Goal: Information Seeking & Learning: Get advice/opinions

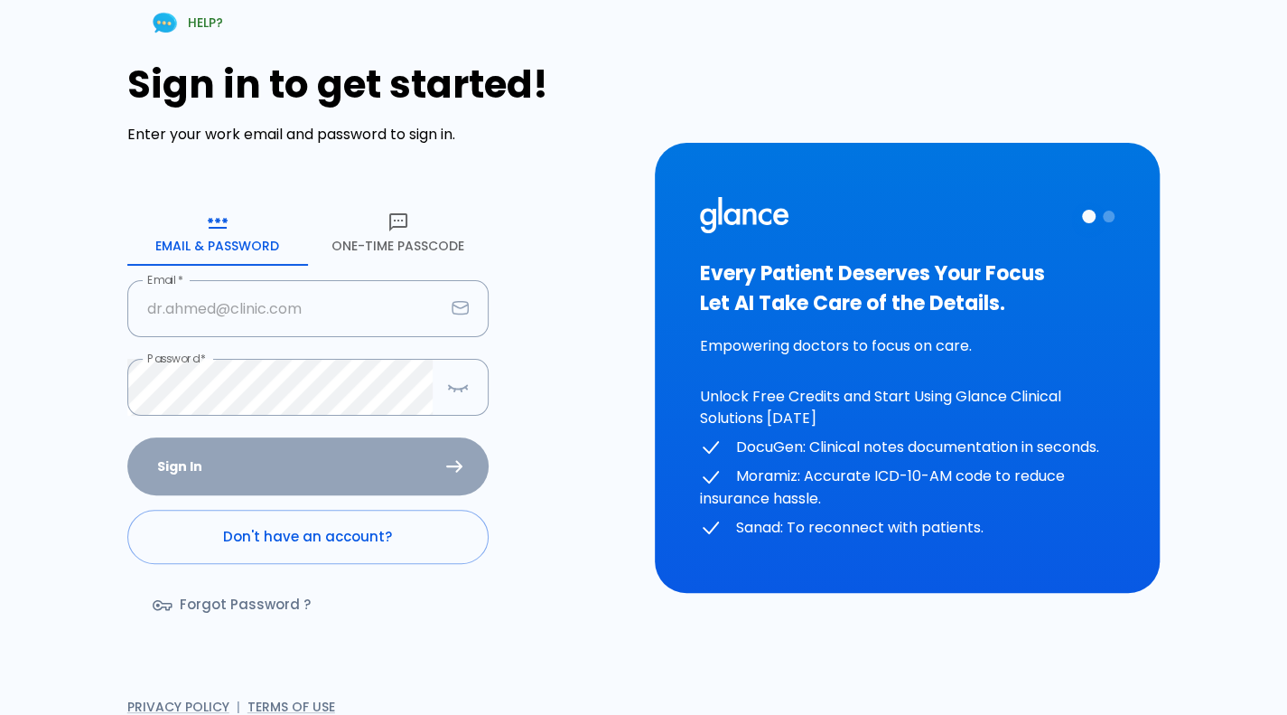
type input "[PERSON_NAME][EMAIL_ADDRESS][DOMAIN_NAME]"
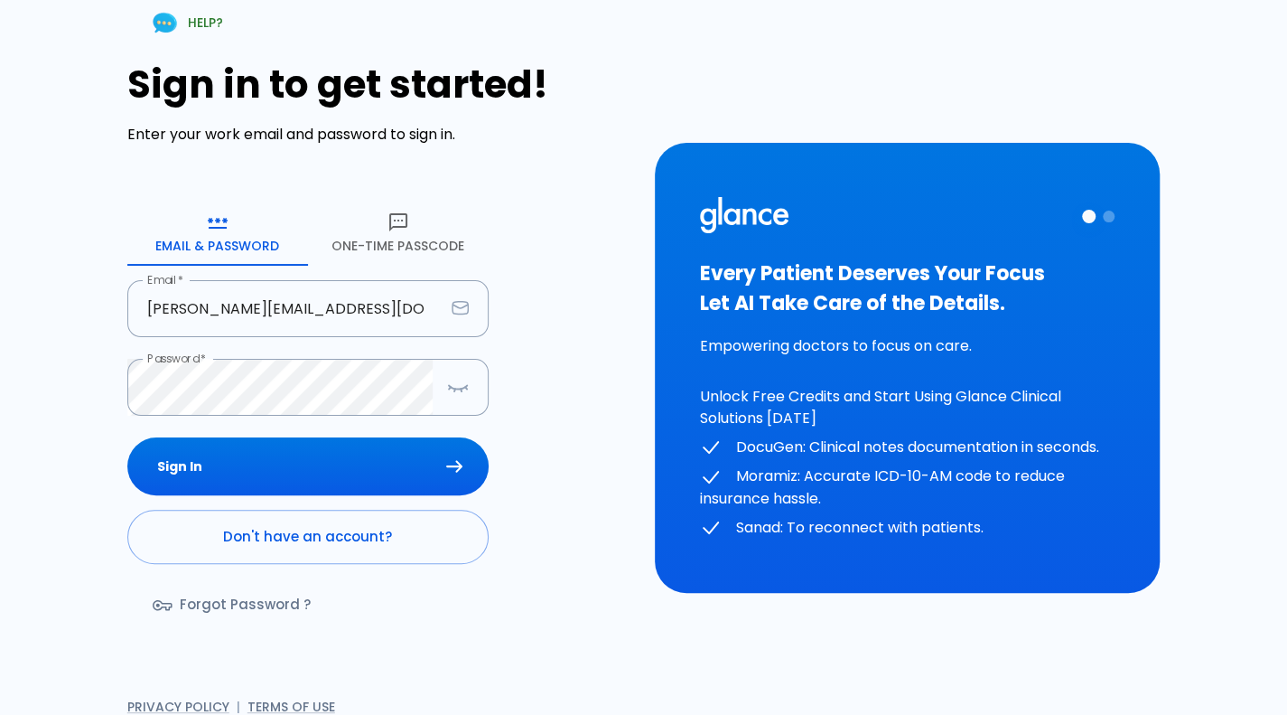
click at [323, 465] on div "Sign In Don't have an account? Forgot Password ?" at bounding box center [307, 541] width 361 height 209
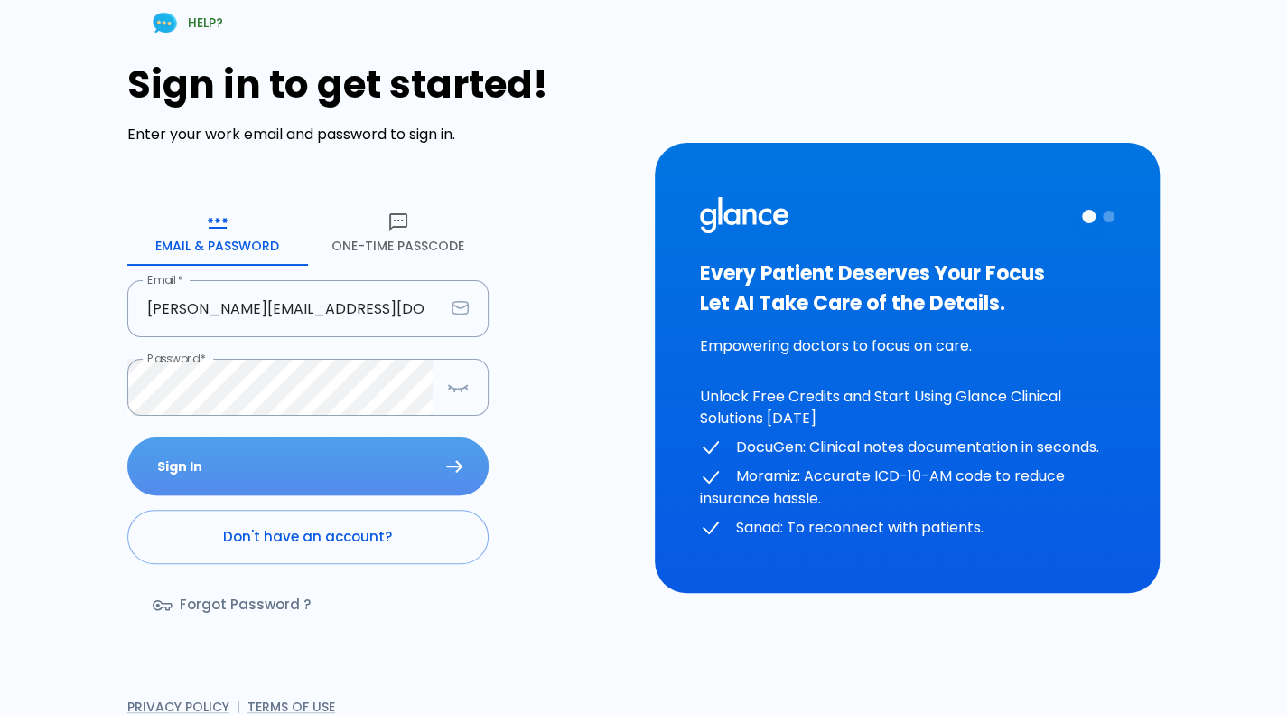
click at [323, 465] on button "Sign In" at bounding box center [307, 466] width 361 height 59
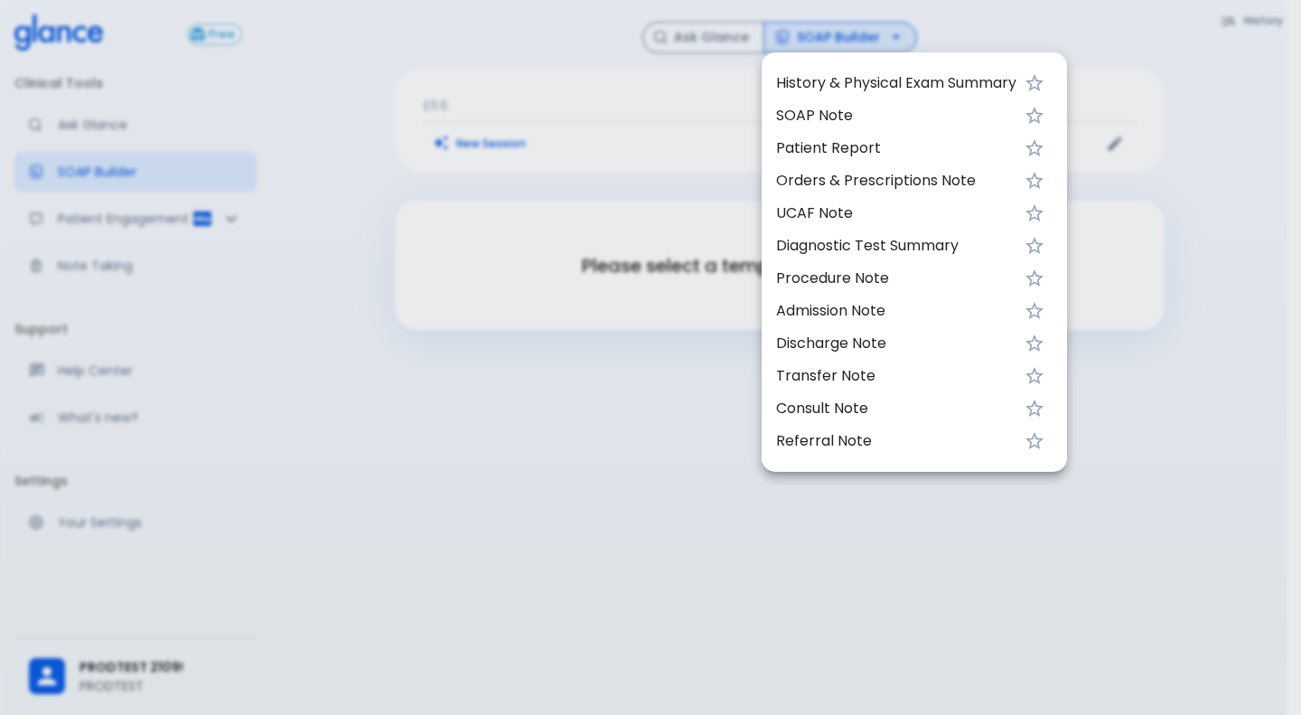
click at [912, 109] on span "SOAP Note" at bounding box center [896, 116] width 240 height 22
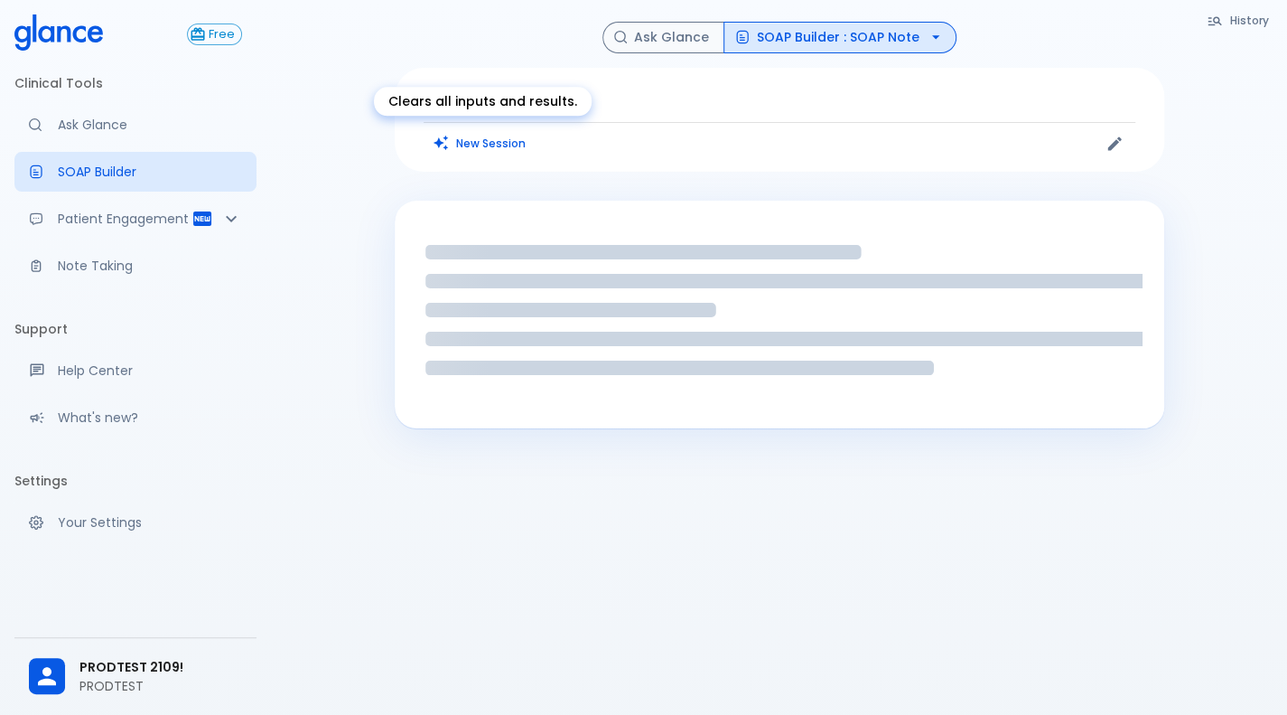
click at [500, 148] on button "New Session" at bounding box center [480, 143] width 113 height 26
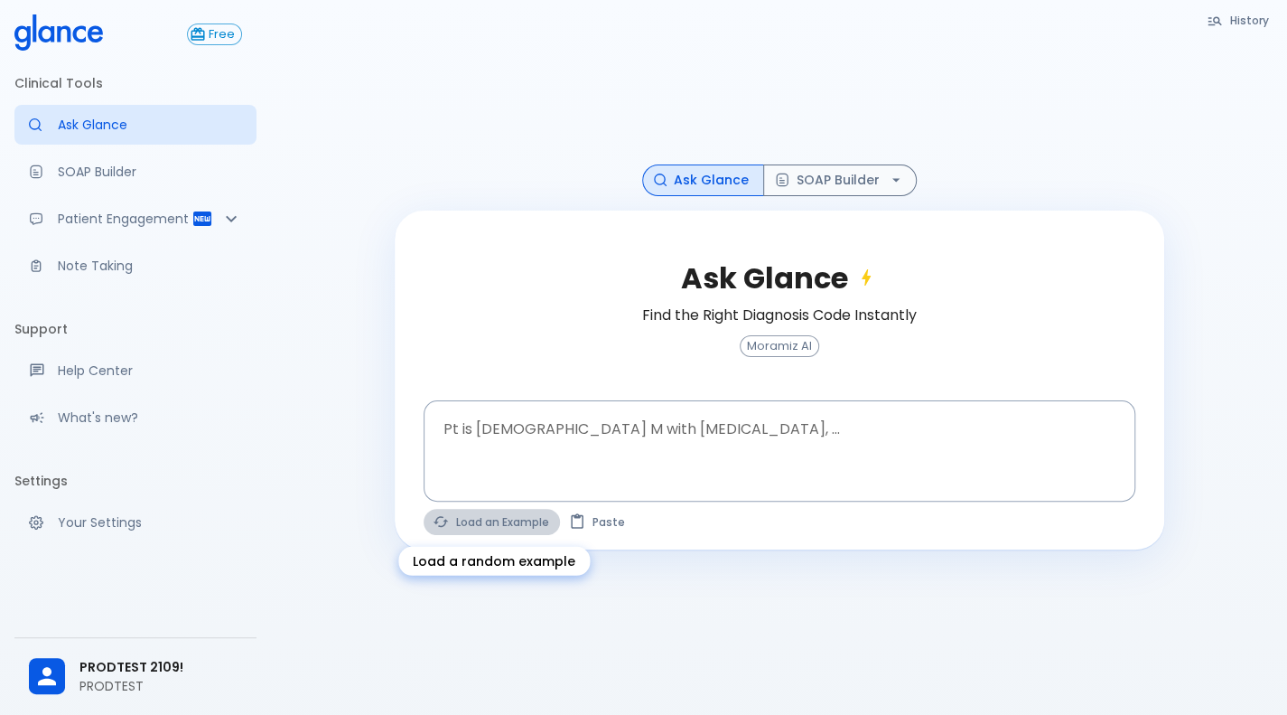
click at [497, 524] on button "Load an Example" at bounding box center [492, 522] width 136 height 26
type textarea "30F, weight loss, palpitations, heat intolerance, HR 121, goiter, TSH undetecta…"
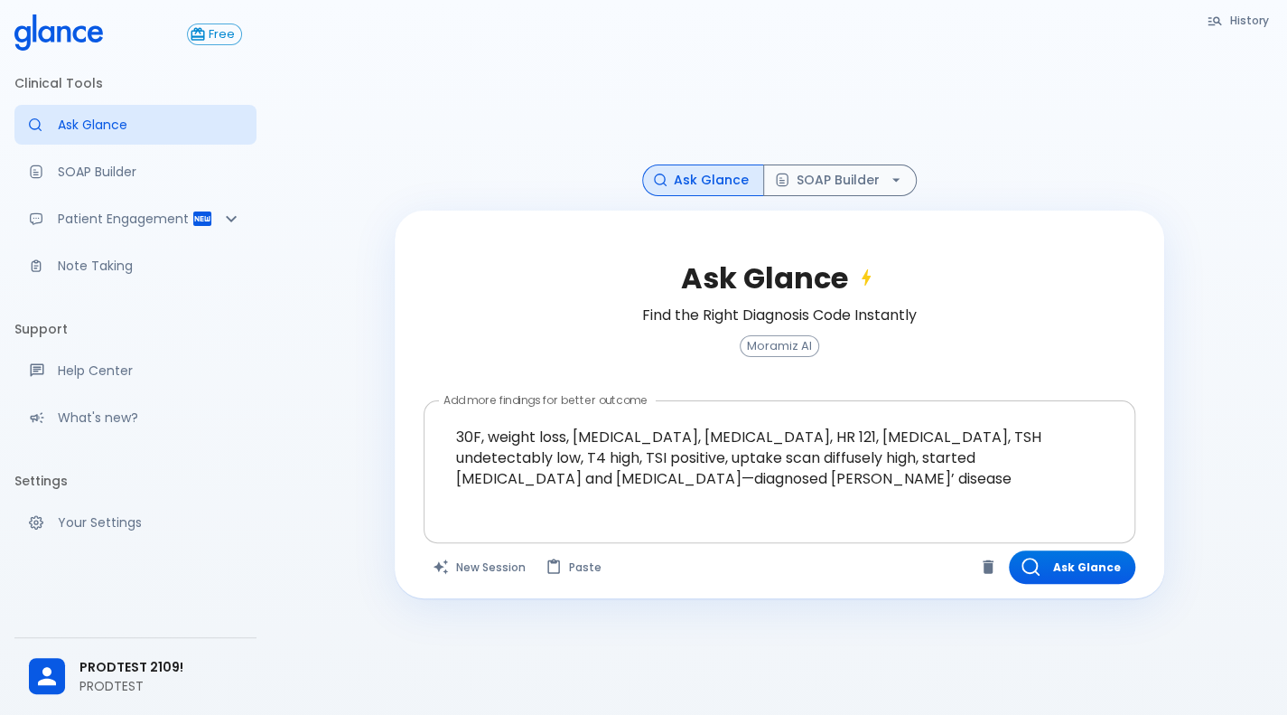
scroll to position [43, 0]
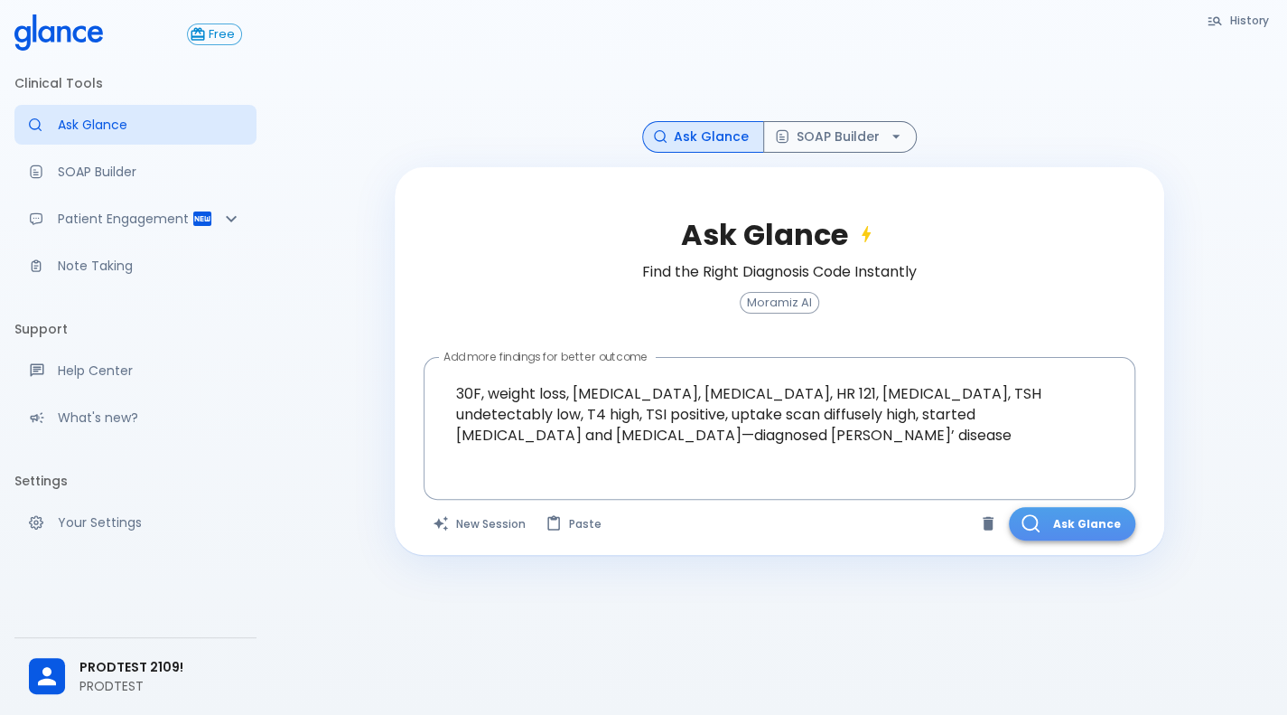
click at [1055, 522] on button "Ask Glance" at bounding box center [1072, 523] width 126 height 33
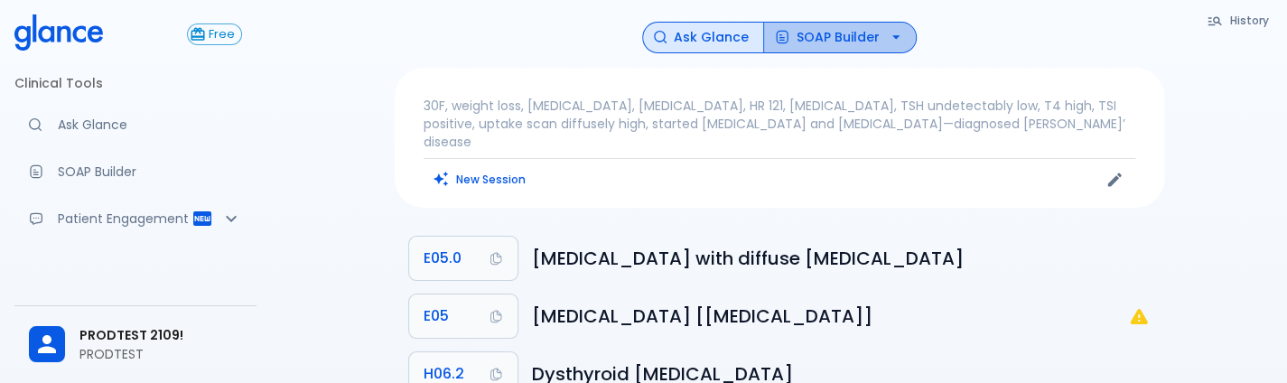
click at [865, 41] on button "SOAP Builder" at bounding box center [840, 38] width 154 height 32
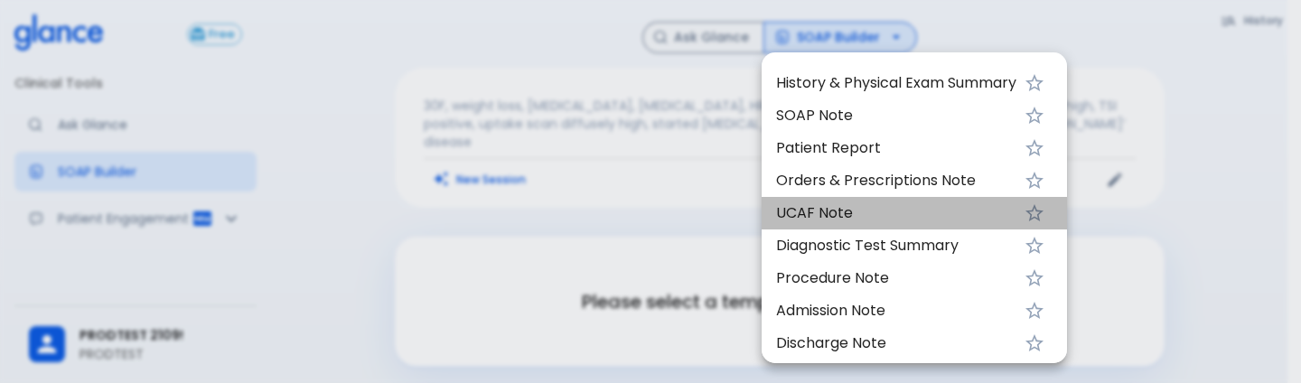
click at [802, 203] on span "UCAF Note" at bounding box center [896, 213] width 240 height 22
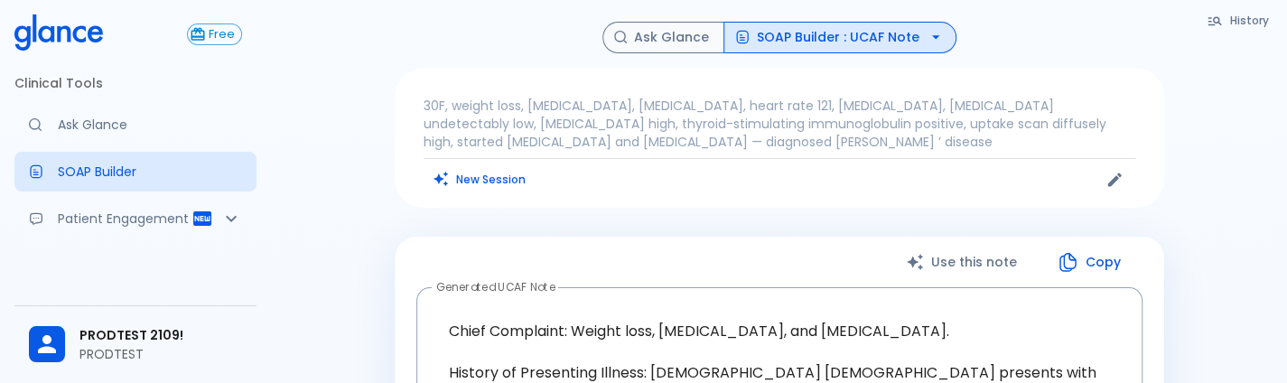
drag, startPoint x: 802, startPoint y: 203, endPoint x: 661, endPoint y: 196, distance: 141.1
click at [661, 196] on div "30F, weight loss, palpitations, heat intolerance, heart rate 121, goiter, thyro…" at bounding box center [780, 138] width 770 height 140
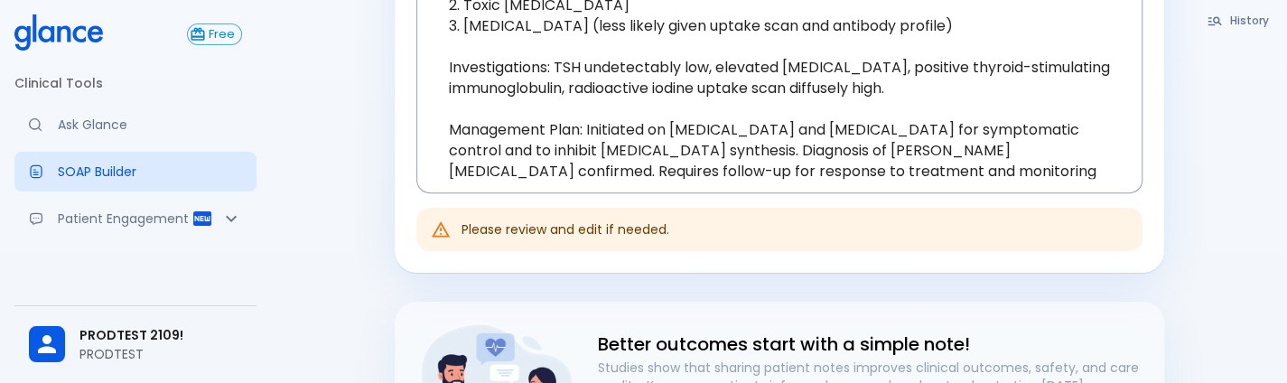
scroll to position [642, 0]
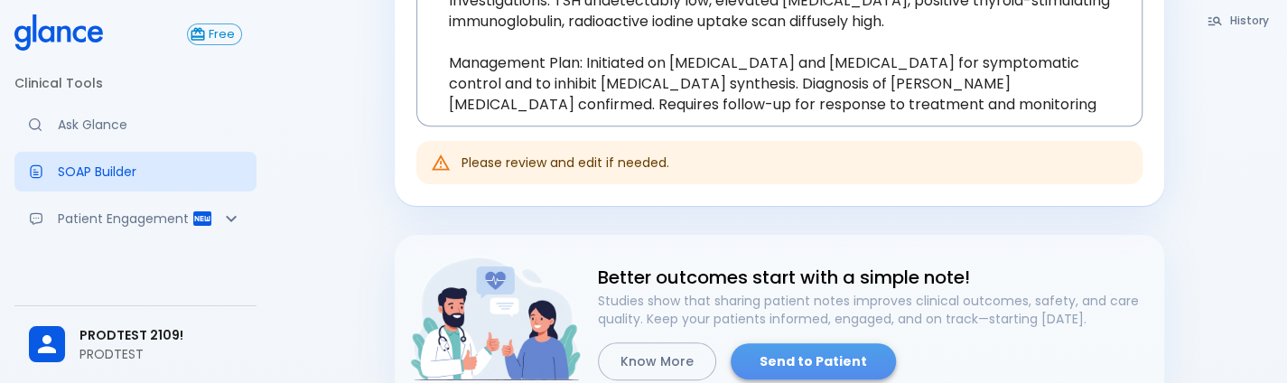
click at [814, 372] on link "Send to Patient" at bounding box center [813, 361] width 165 height 37
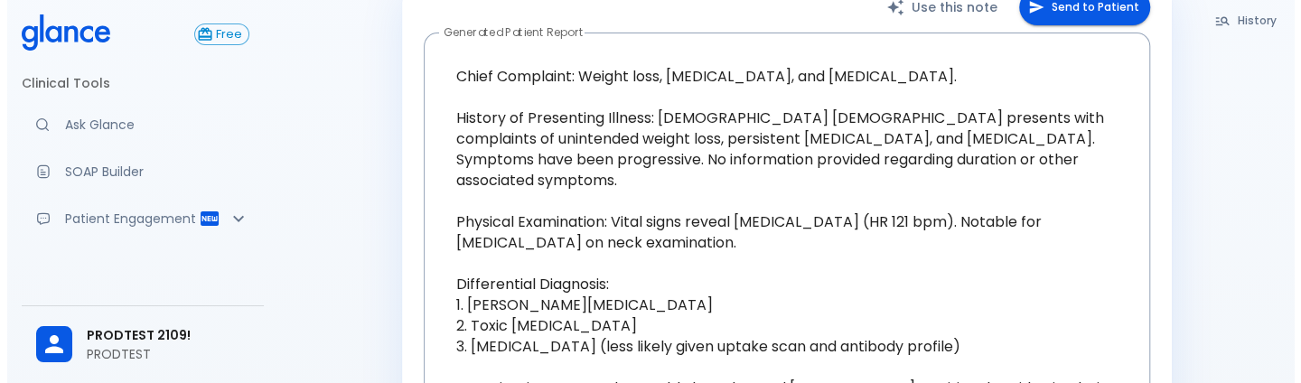
scroll to position [222, 0]
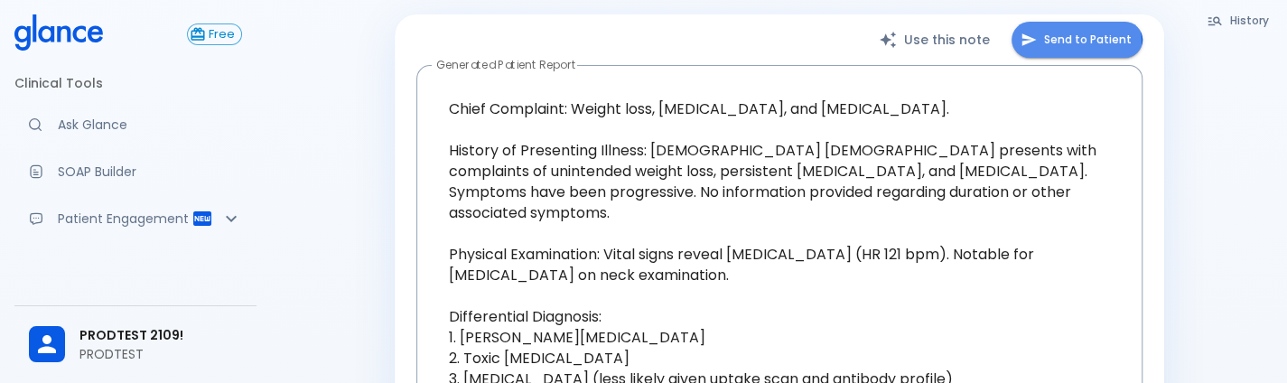
click at [1037, 46] on icon "button" at bounding box center [1029, 40] width 16 height 16
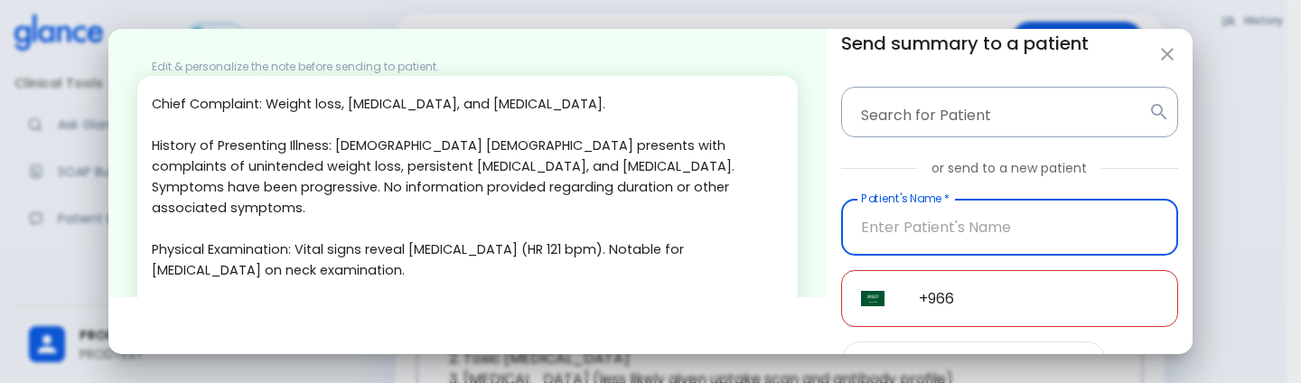
scroll to position [302, 0]
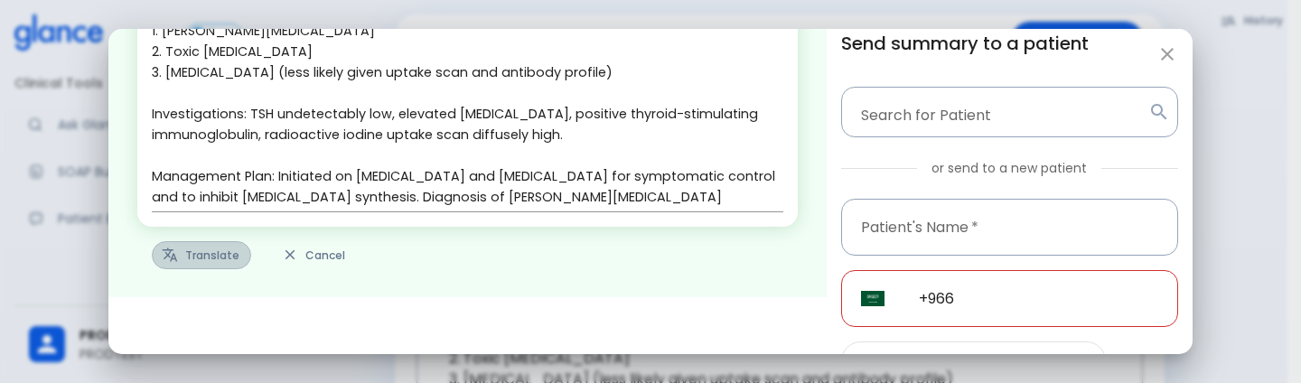
click at [204, 254] on button "Translate" at bounding box center [201, 255] width 99 height 28
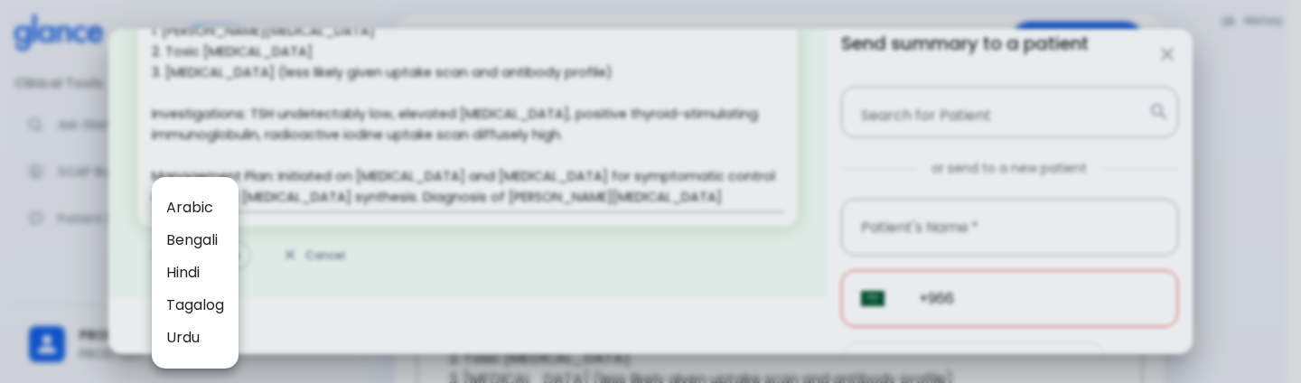
click at [204, 201] on span "Arabic" at bounding box center [195, 208] width 58 height 22
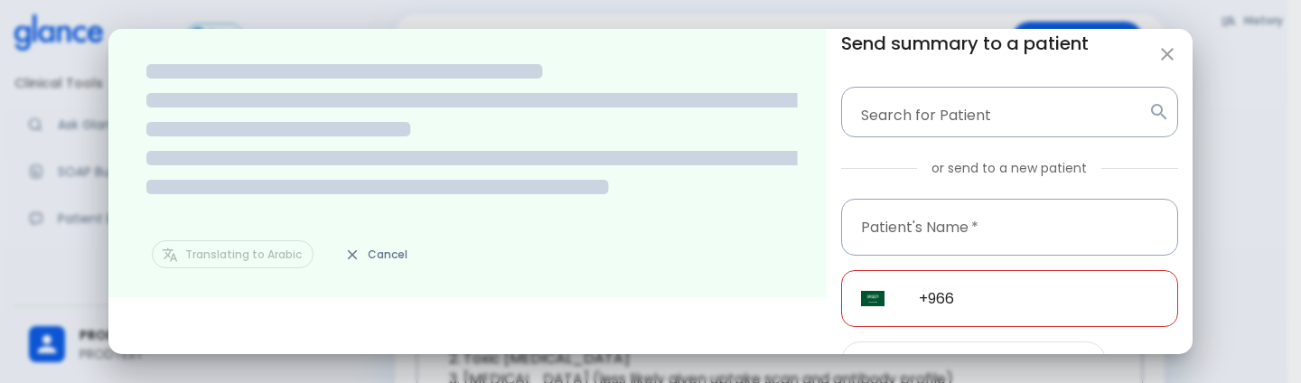
scroll to position [0, 0]
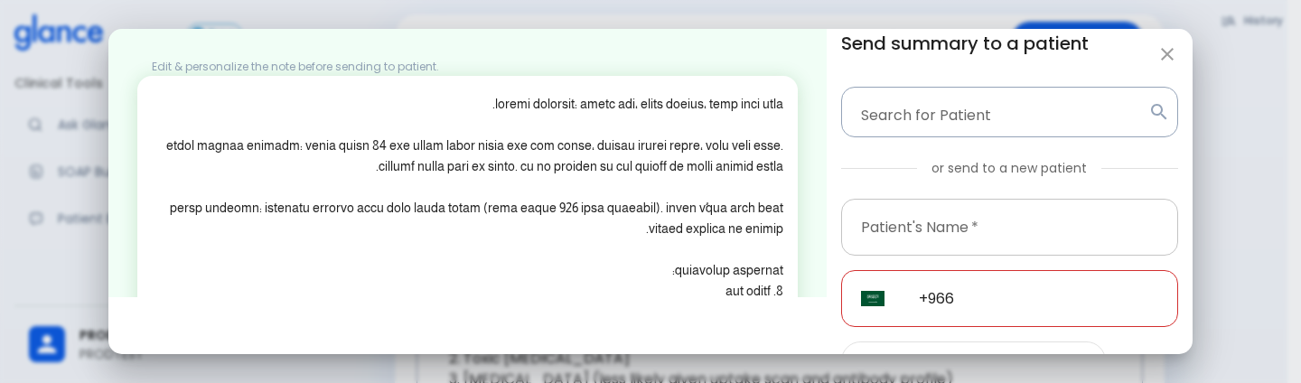
click at [893, 211] on input "Patient's Name   *" at bounding box center [1009, 227] width 337 height 57
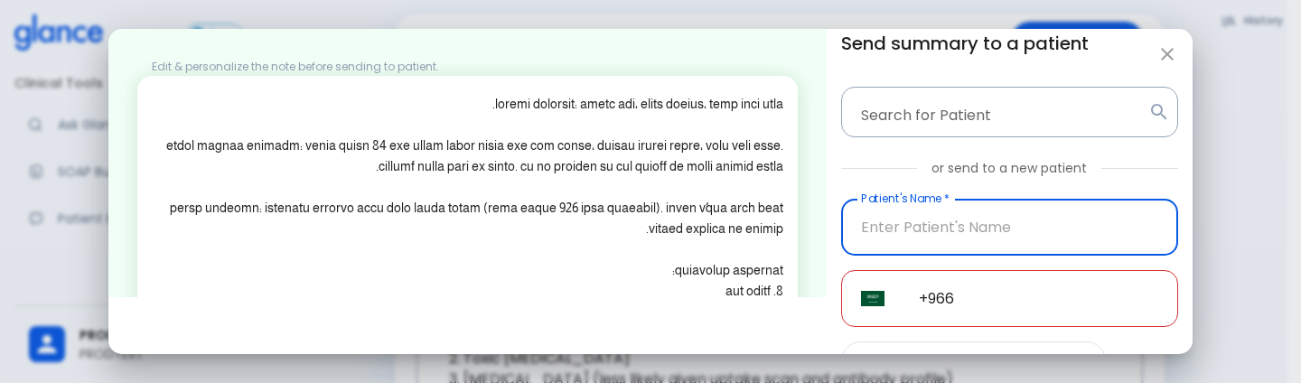
click at [893, 211] on input "Patient's Name   *" at bounding box center [1009, 227] width 337 height 57
click at [893, 211] on input "9606926484" at bounding box center [1009, 227] width 337 height 57
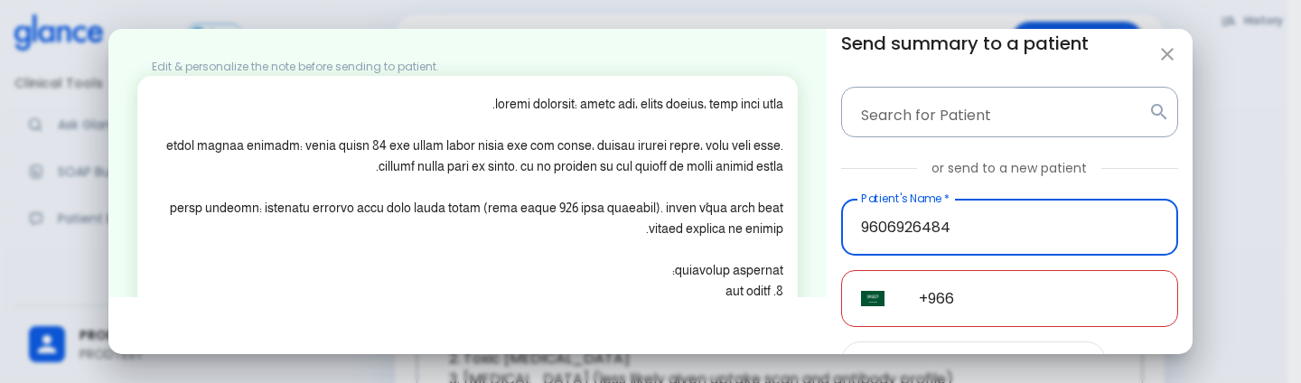
click at [893, 211] on input "9606926484" at bounding box center [1009, 227] width 337 height 57
type input "9606926484"
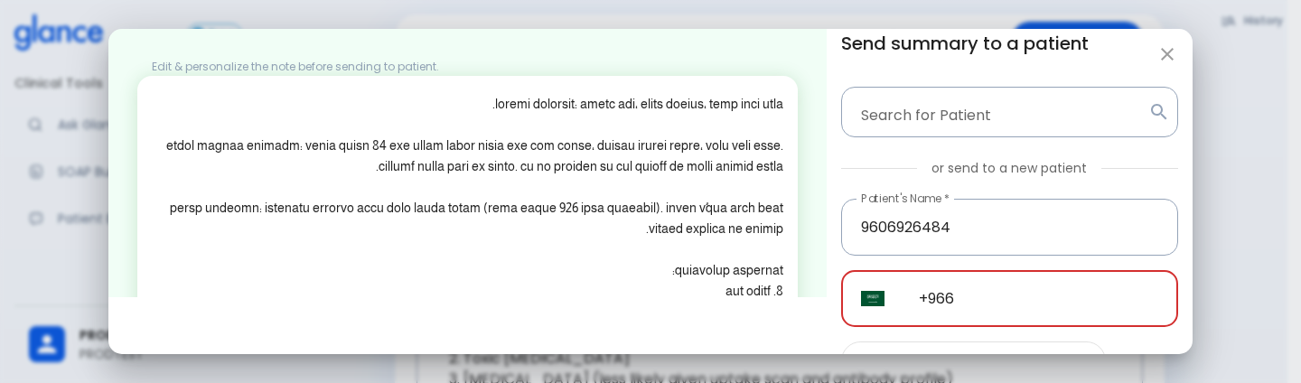
click at [1067, 315] on input "+966" at bounding box center [1038, 298] width 279 height 57
paste input "96069 26484"
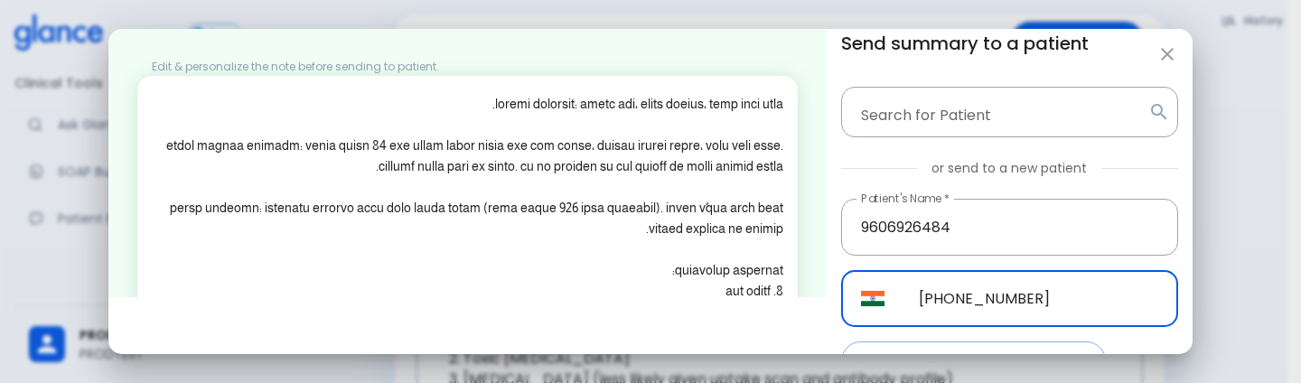
type input "+91 96069 26484"
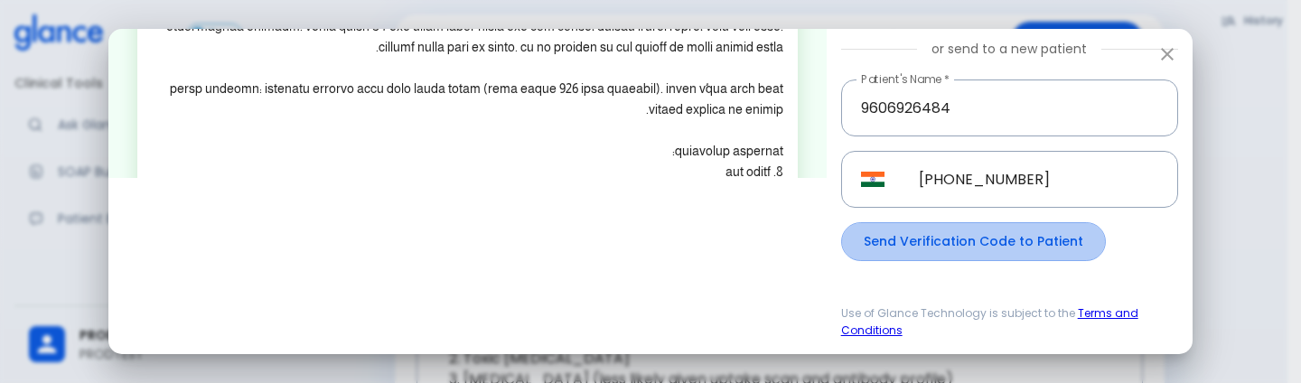
click at [992, 239] on button "Send Verification Code to Patient" at bounding box center [973, 241] width 265 height 39
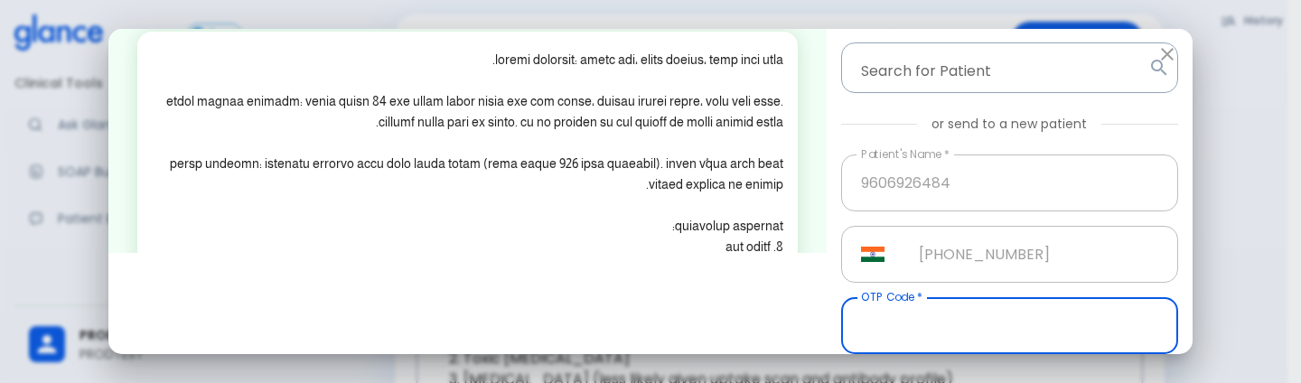
scroll to position [142, 0]
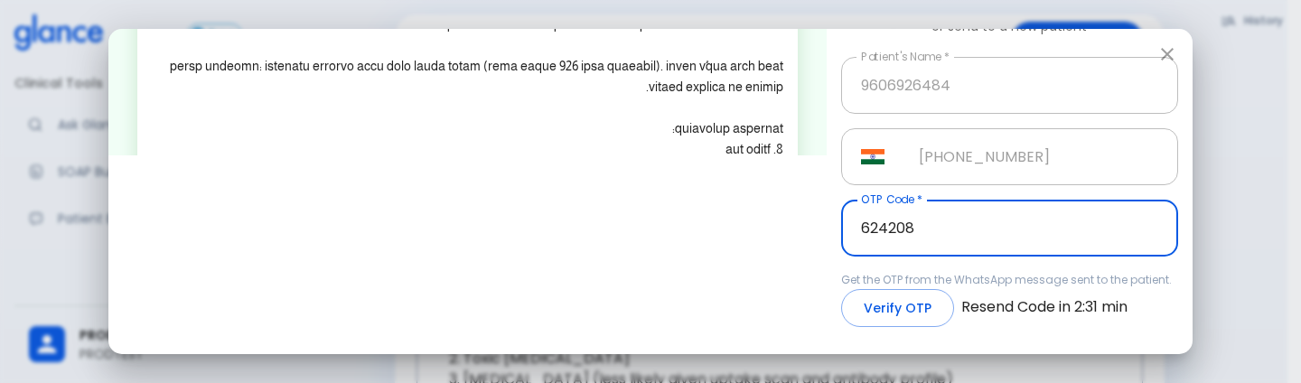
type input "624208"
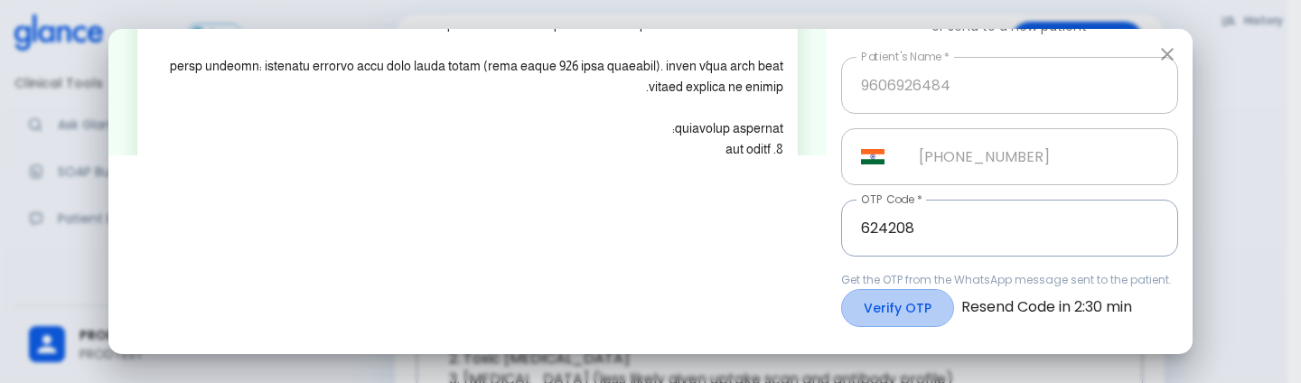
click at [876, 295] on button "Verify OTP" at bounding box center [897, 308] width 113 height 39
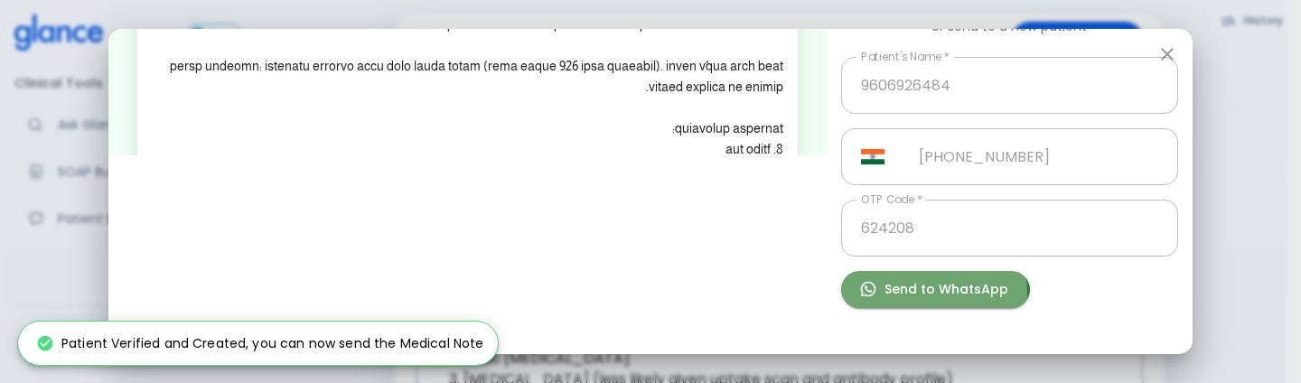
click at [876, 295] on button "Send to WhatsApp" at bounding box center [935, 289] width 189 height 37
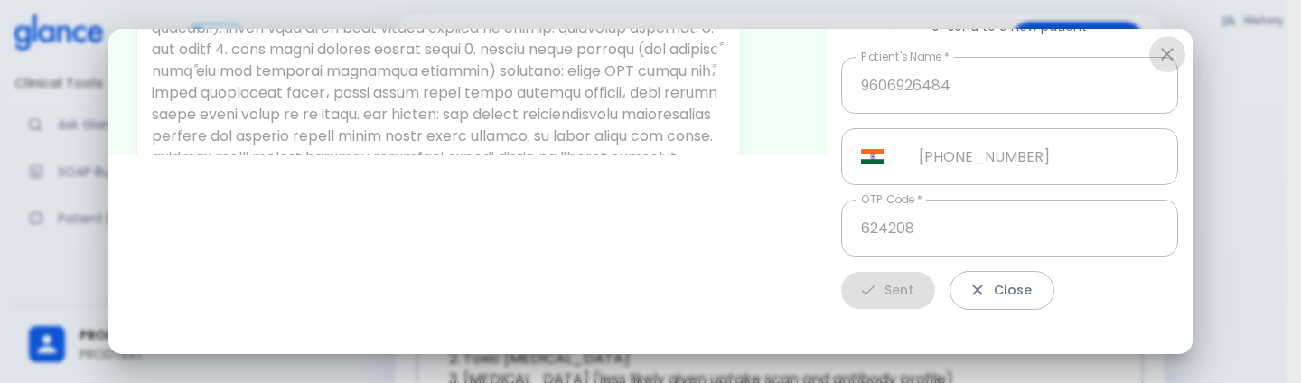
click at [1176, 49] on icon "button" at bounding box center [1167, 54] width 22 height 22
type input "+966"
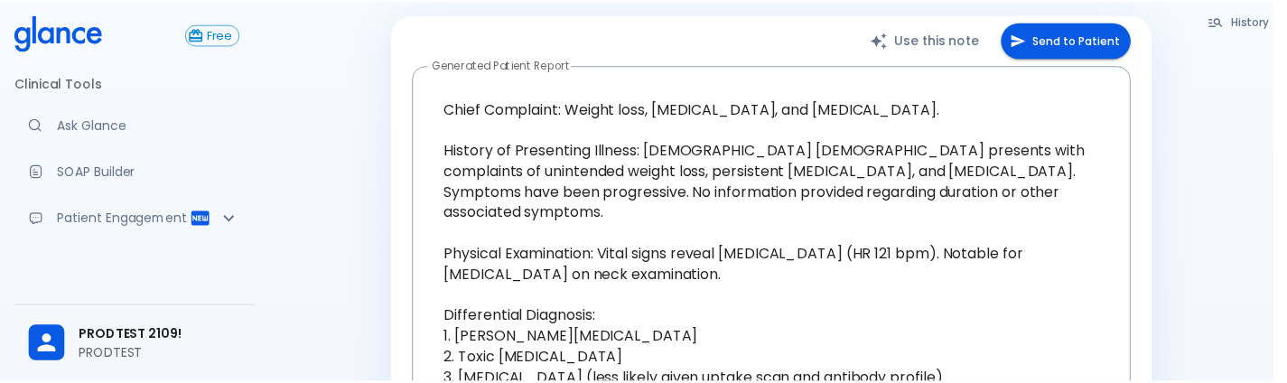
scroll to position [119, 0]
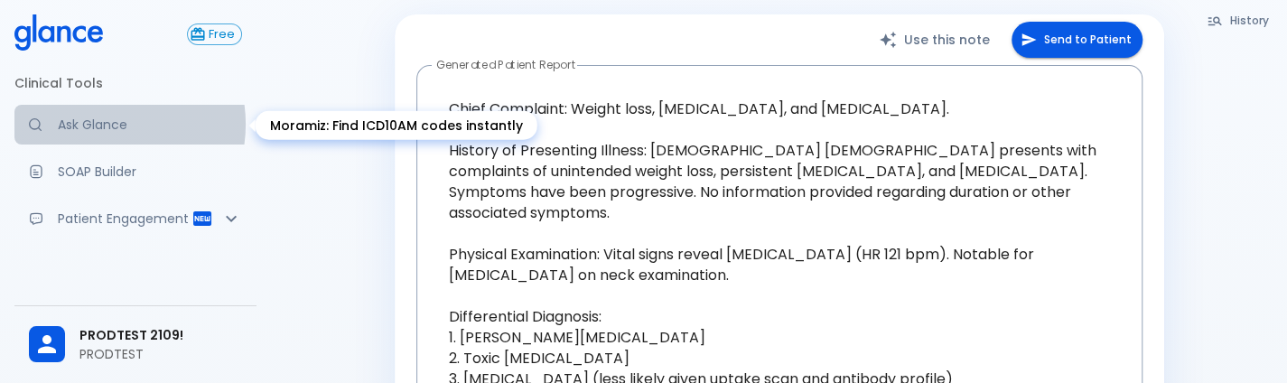
click at [98, 124] on p "Ask Glance" at bounding box center [150, 125] width 184 height 18
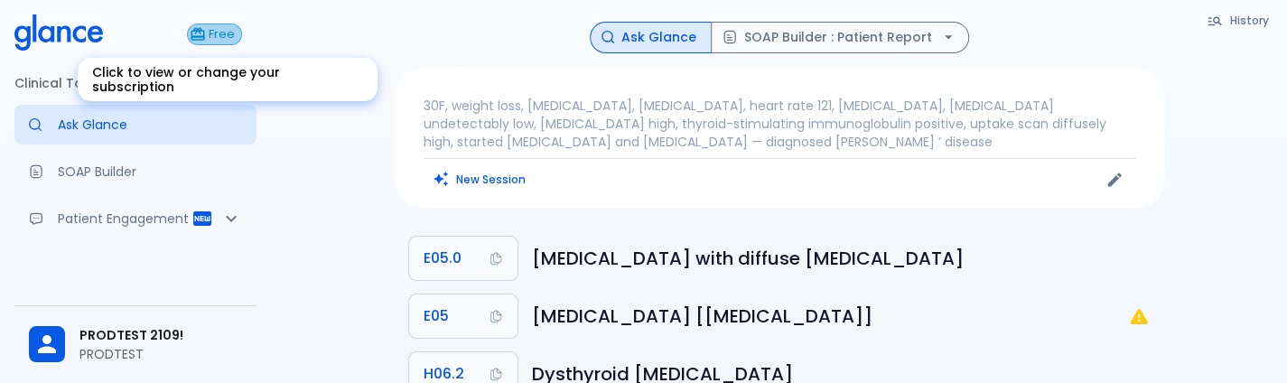
click at [220, 41] on span "Free" at bounding box center [221, 35] width 39 height 14
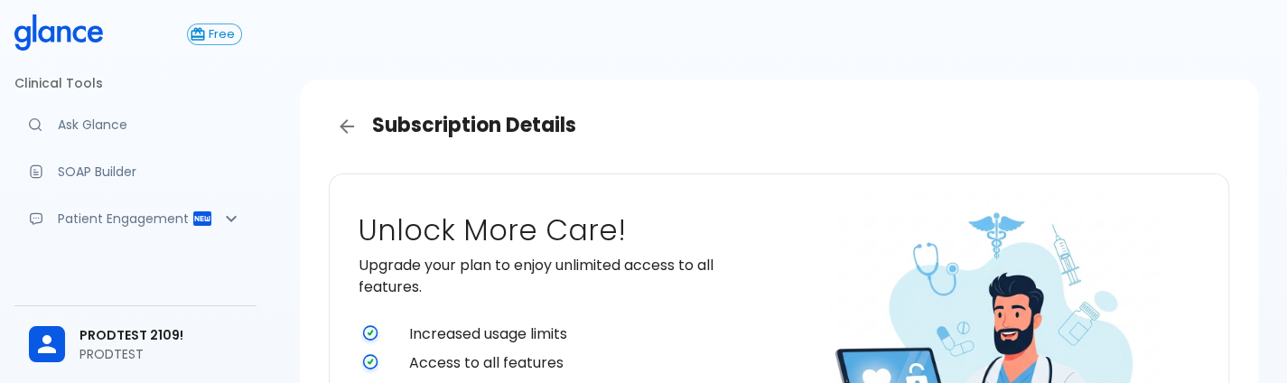
scroll to position [321, 0]
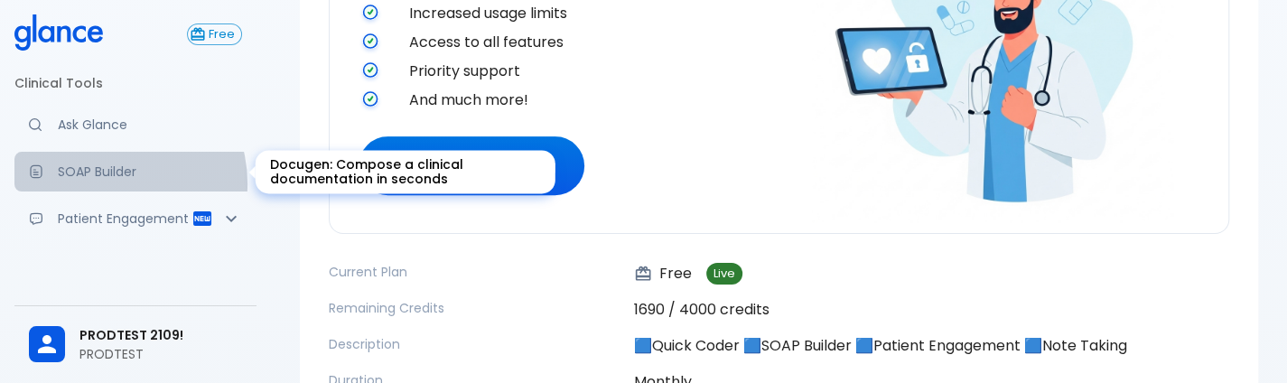
click at [107, 183] on link "SOAP Builder" at bounding box center [135, 172] width 242 height 40
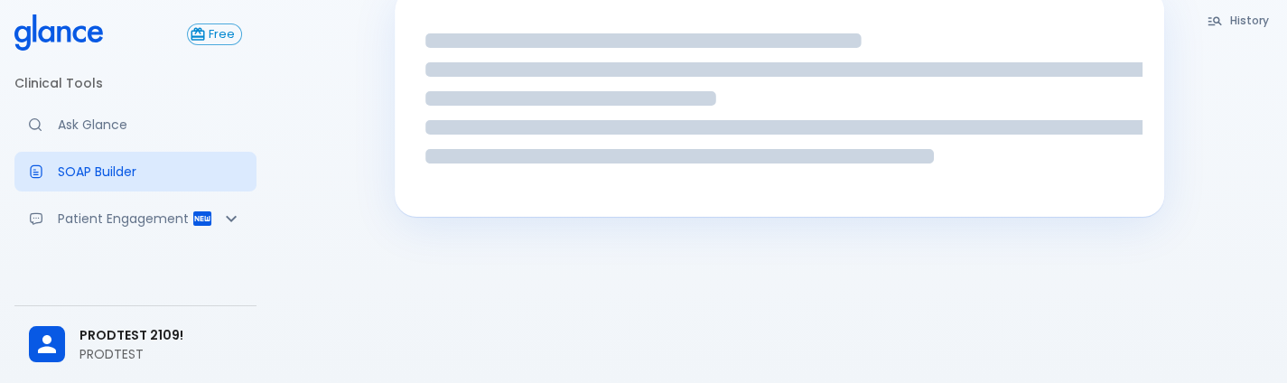
scroll to position [43, 0]
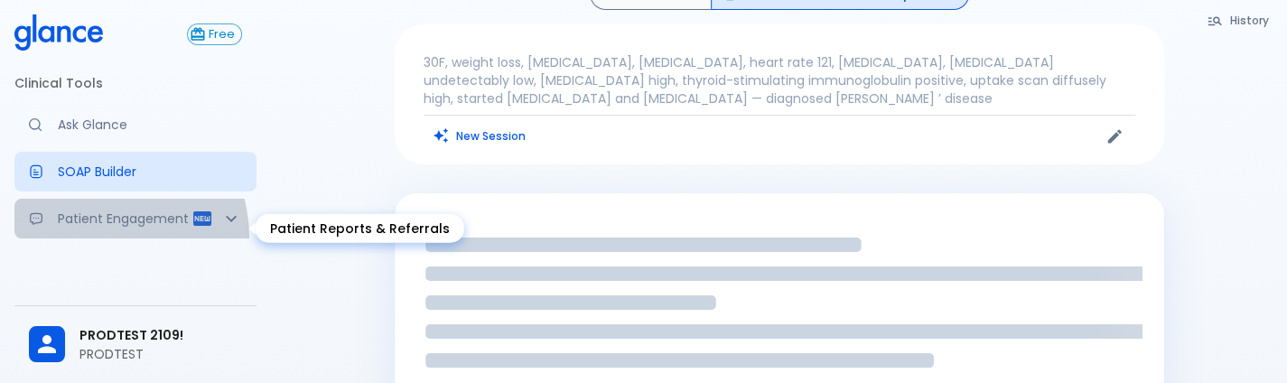
click at [98, 228] on p "Patient Engagement" at bounding box center [125, 219] width 134 height 18
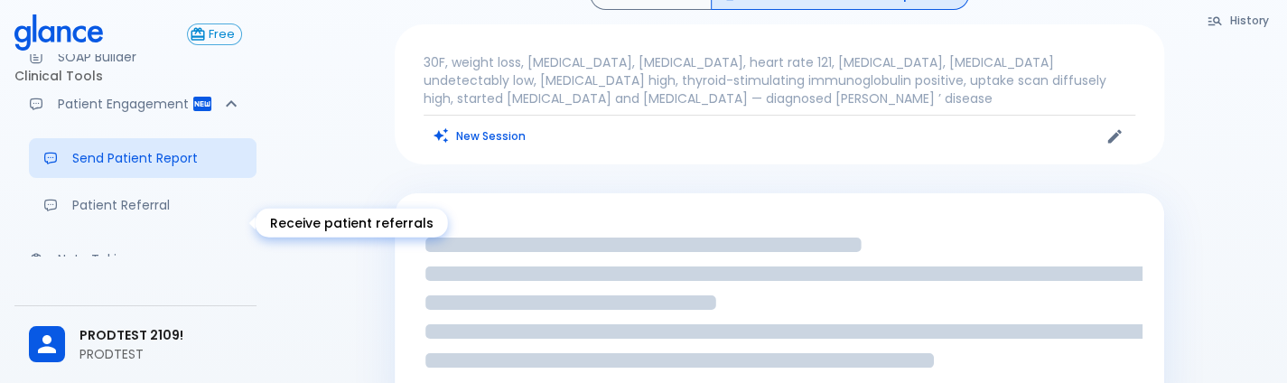
scroll to position [116, 0]
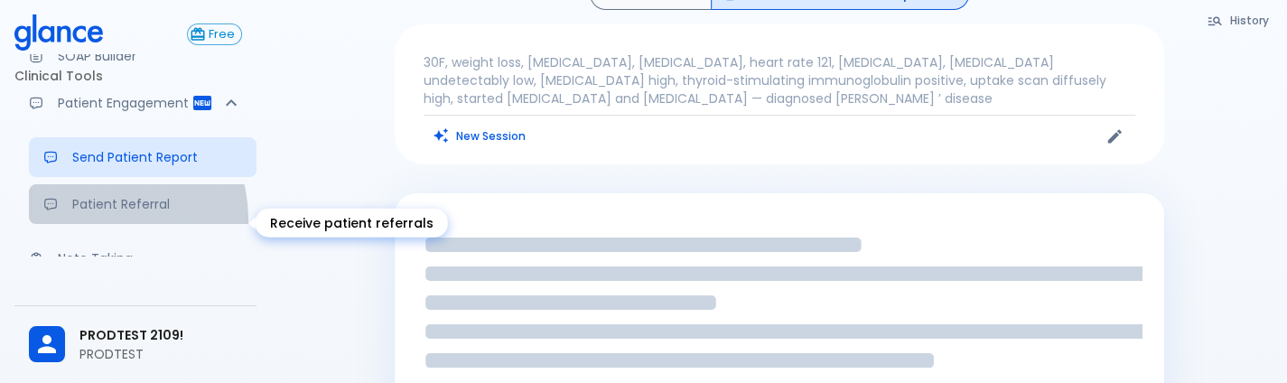
click at [98, 224] on link "Patient Referral" at bounding box center [143, 204] width 228 height 40
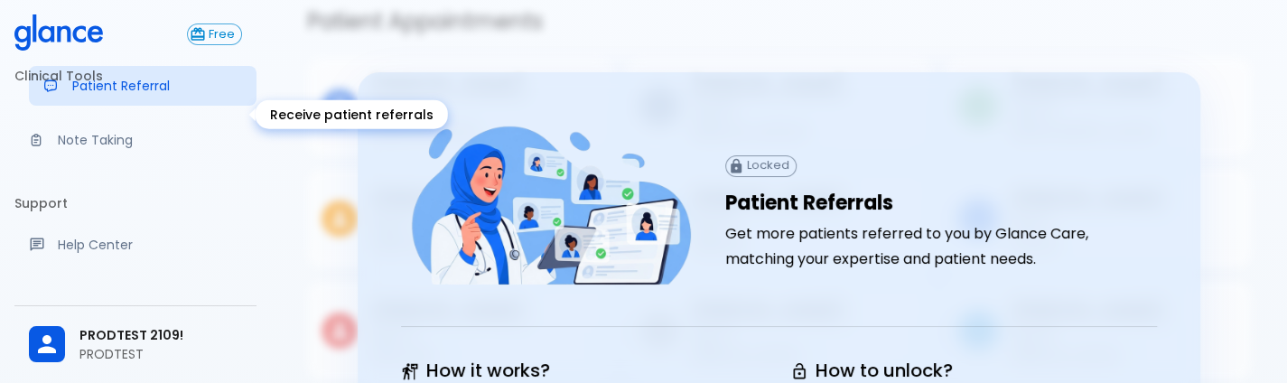
scroll to position [235, 0]
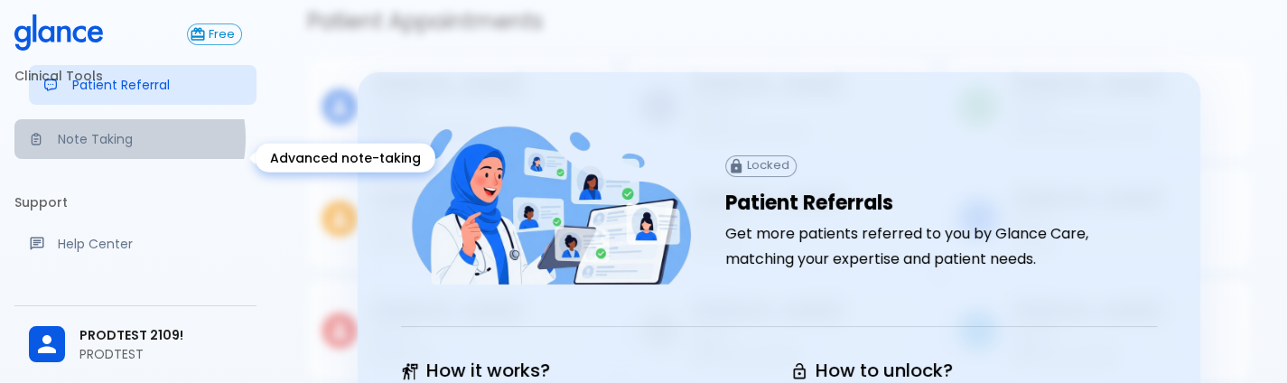
click at [111, 148] on p "Note Taking" at bounding box center [150, 139] width 184 height 18
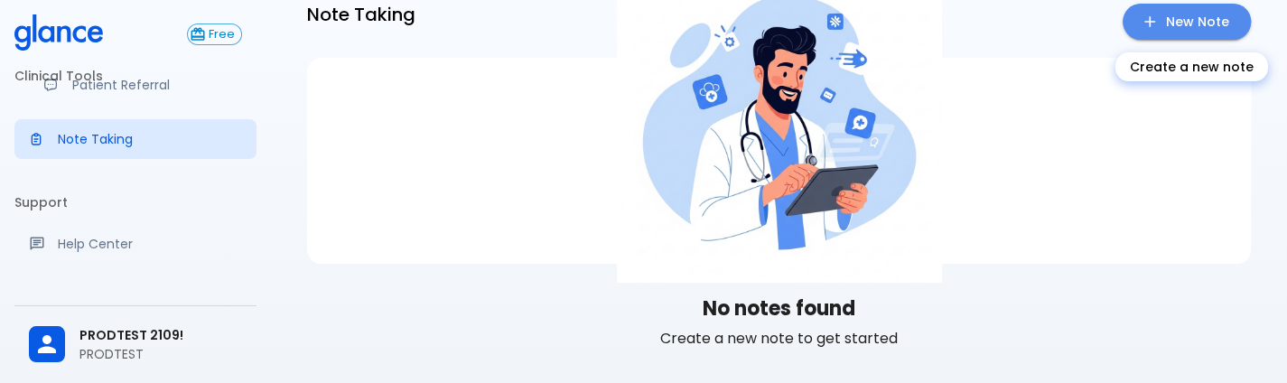
click at [1193, 19] on link "New Note" at bounding box center [1187, 22] width 128 height 37
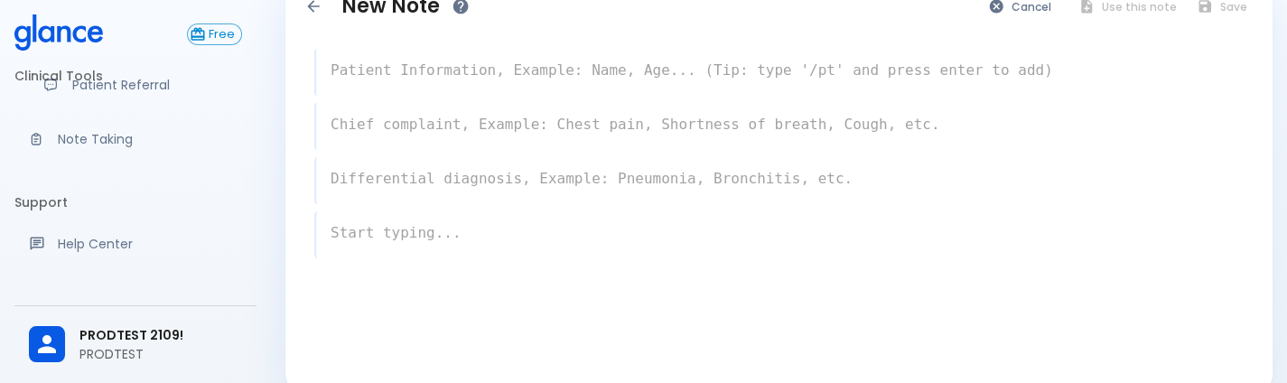
click at [598, 192] on textarea at bounding box center [780, 179] width 928 height 36
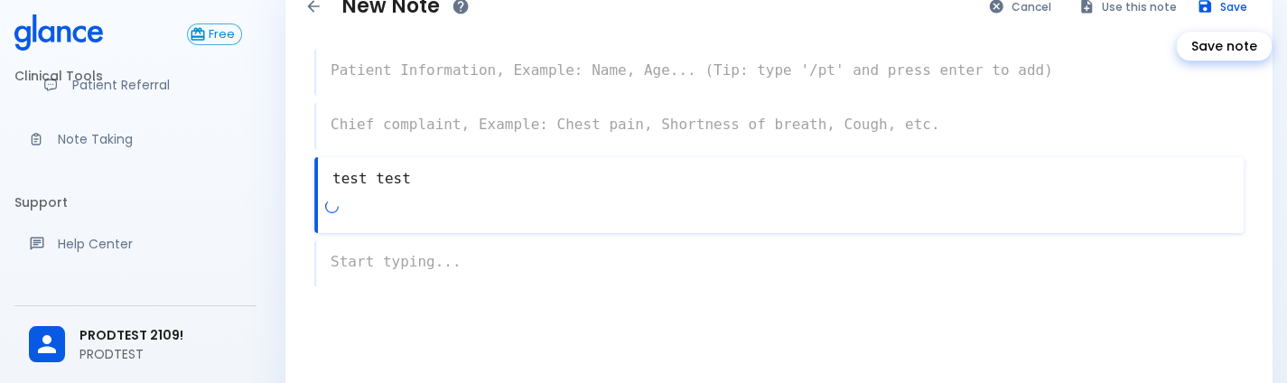
type textarea "test test"
click at [1229, 10] on button "Save" at bounding box center [1223, 7] width 70 height 26
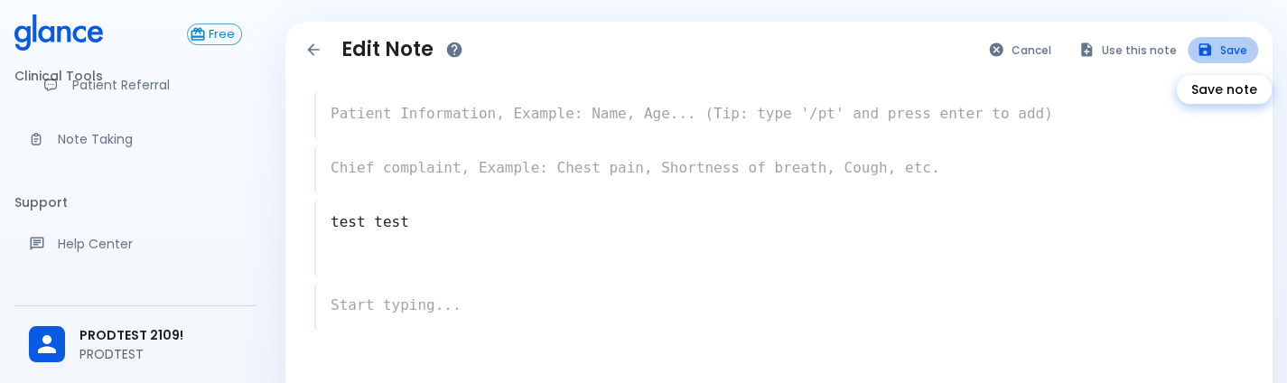
click at [1217, 46] on button "Save" at bounding box center [1223, 50] width 70 height 26
click at [155, 95] on li "Clinical Tools" at bounding box center [135, 75] width 242 height 43
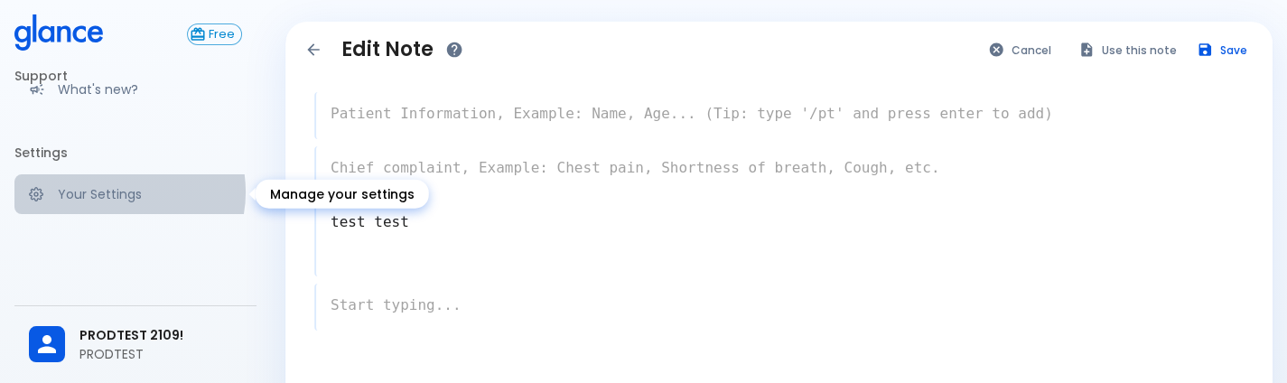
click at [121, 192] on p "Your Settings" at bounding box center [150, 194] width 184 height 18
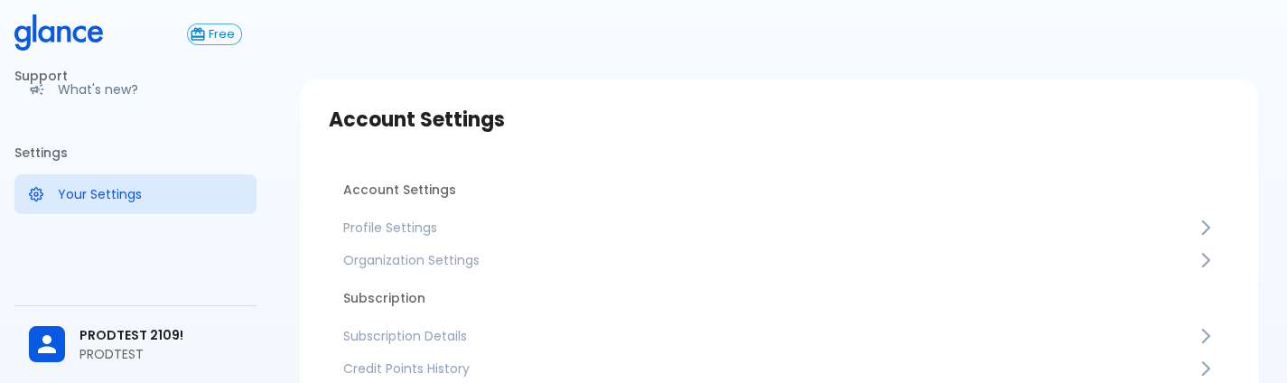
scroll to position [127, 0]
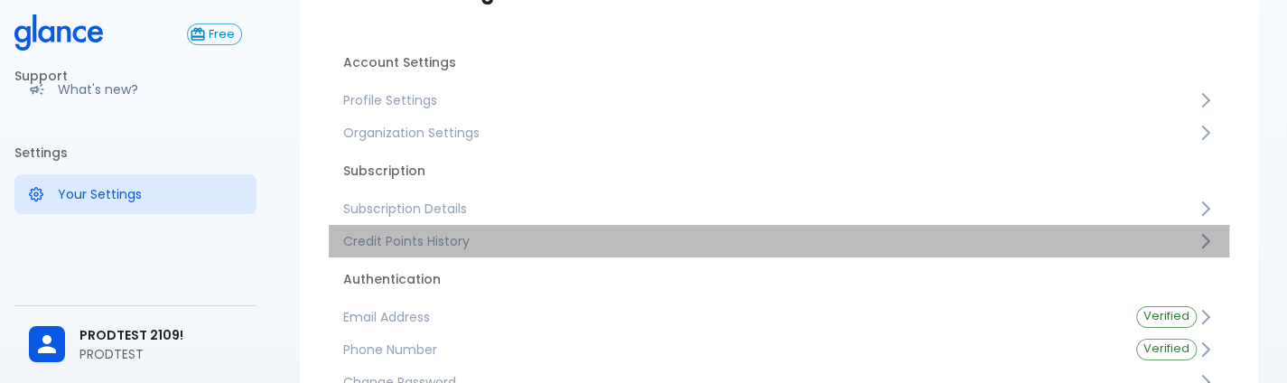
click at [542, 239] on span "Credit Points History" at bounding box center [770, 241] width 854 height 18
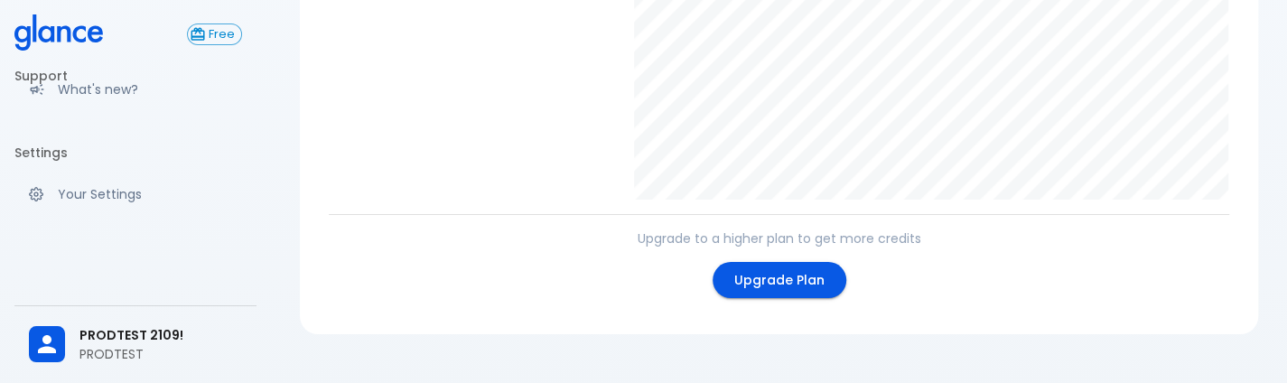
scroll to position [511, 0]
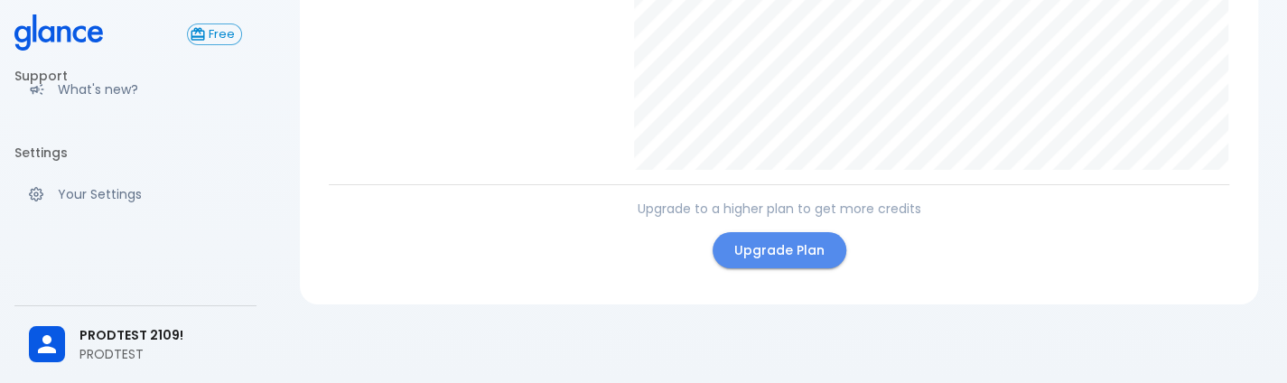
click at [790, 263] on link "Upgrade Plan" at bounding box center [780, 250] width 134 height 37
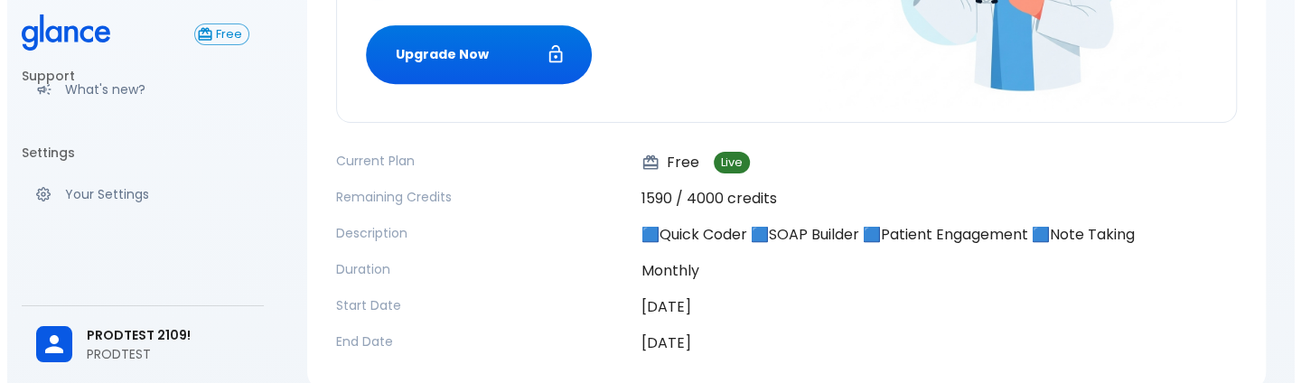
scroll to position [428, 0]
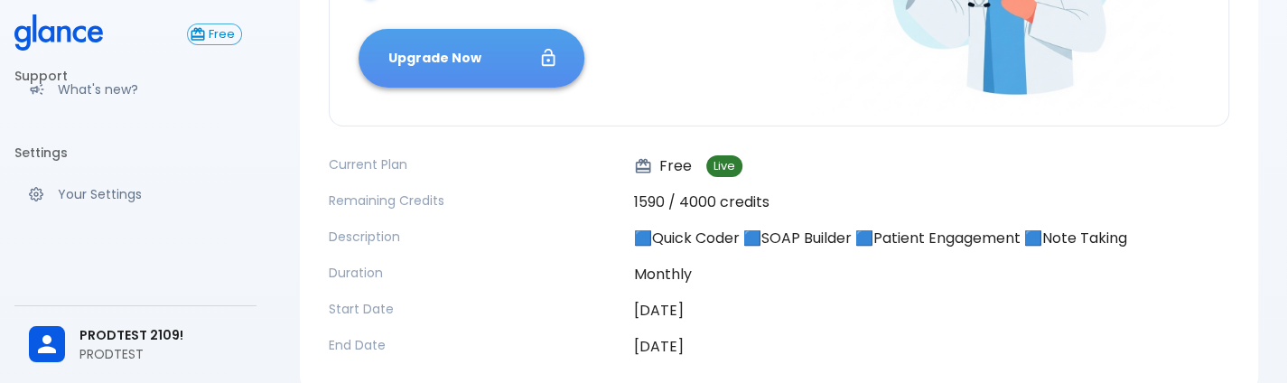
click at [482, 55] on button "Upgrade Now" at bounding box center [472, 58] width 226 height 59
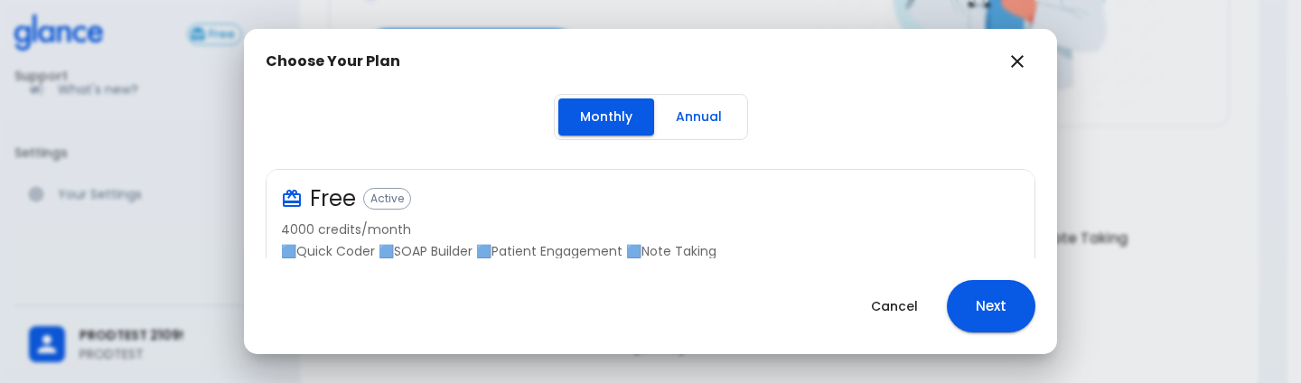
scroll to position [228, 0]
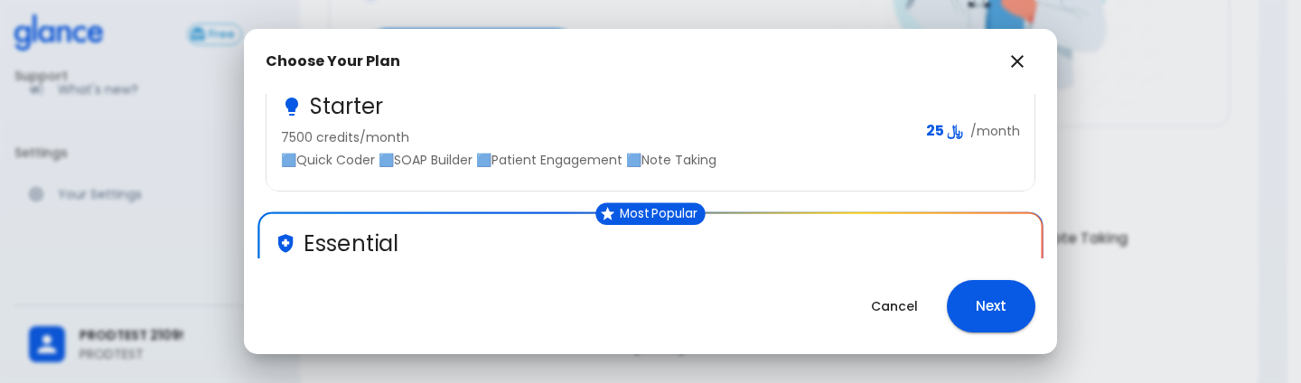
click at [744, 225] on div "Essential 20000 credits/month 🟦Quick Coder 🟦SOAP Builder 🟦Patient Engagement 🟦P…" at bounding box center [650, 271] width 781 height 115
drag, startPoint x: 1004, startPoint y: 339, endPoint x: 1018, endPoint y: 295, distance: 46.6
click at [1018, 295] on div "Cancel Next" at bounding box center [650, 306] width 813 height 96
click at [1018, 295] on button "Next" at bounding box center [991, 306] width 89 height 52
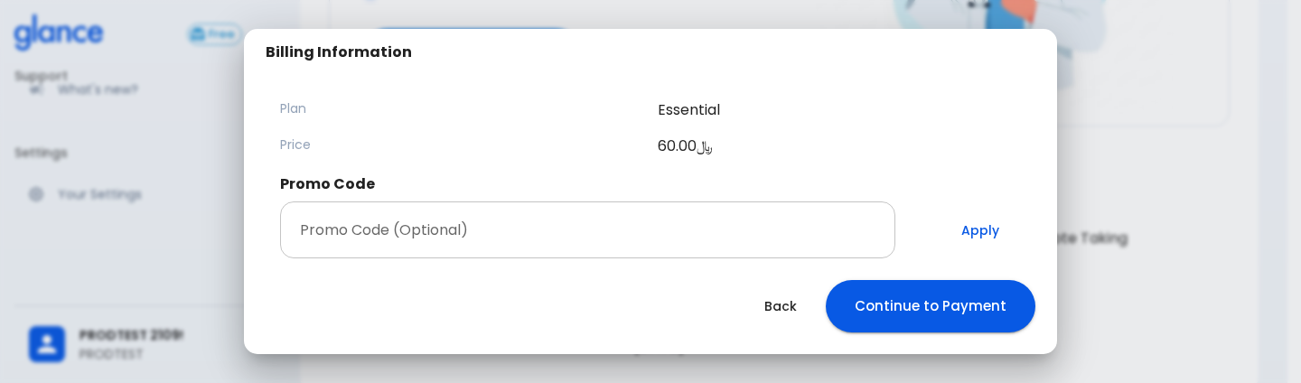
scroll to position [259, 0]
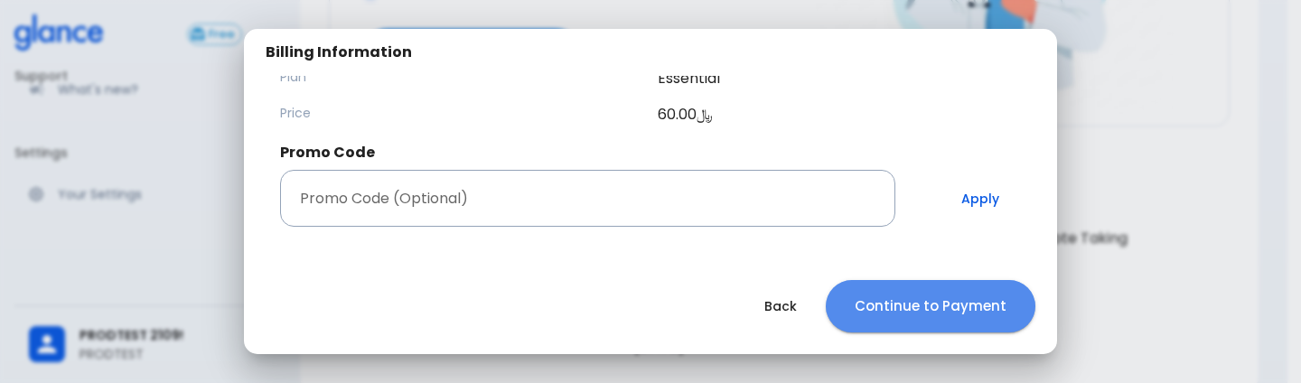
click at [920, 331] on button "Continue to Payment" at bounding box center [931, 306] width 210 height 52
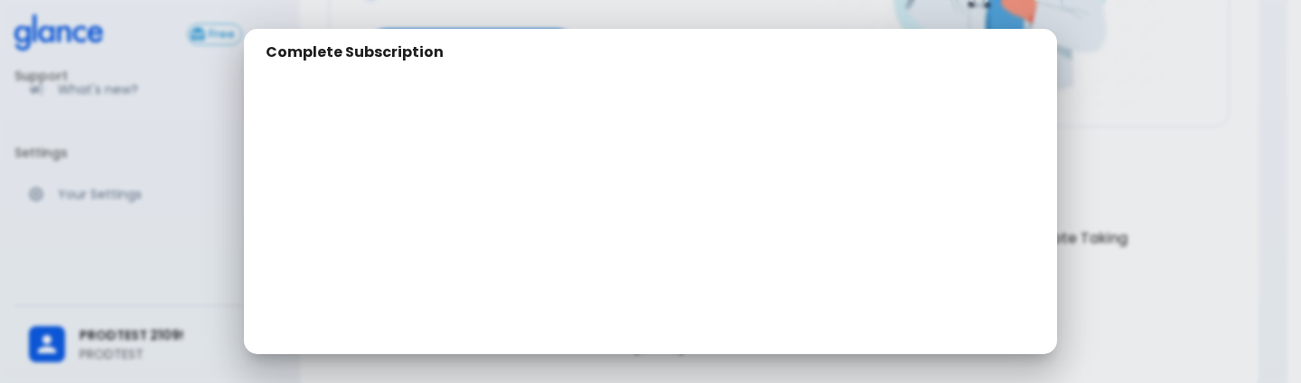
scroll to position [350, 0]
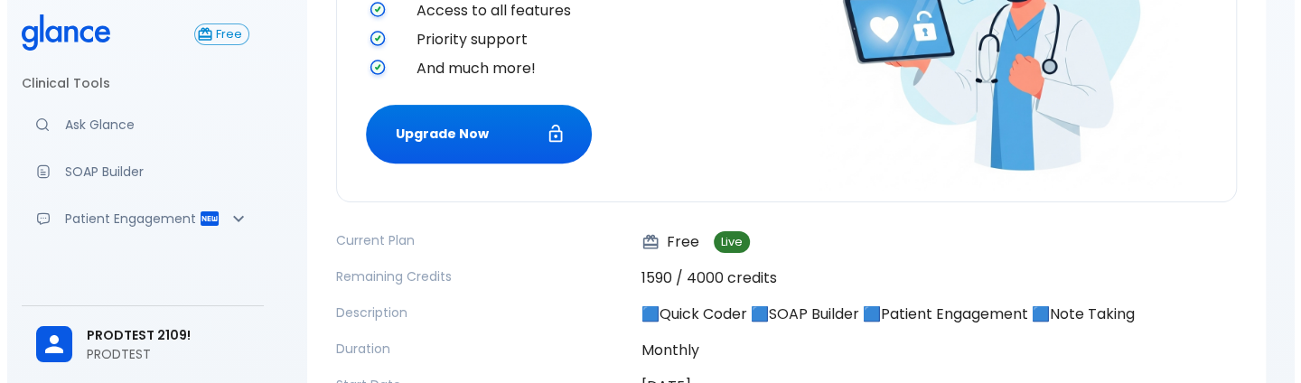
scroll to position [353, 0]
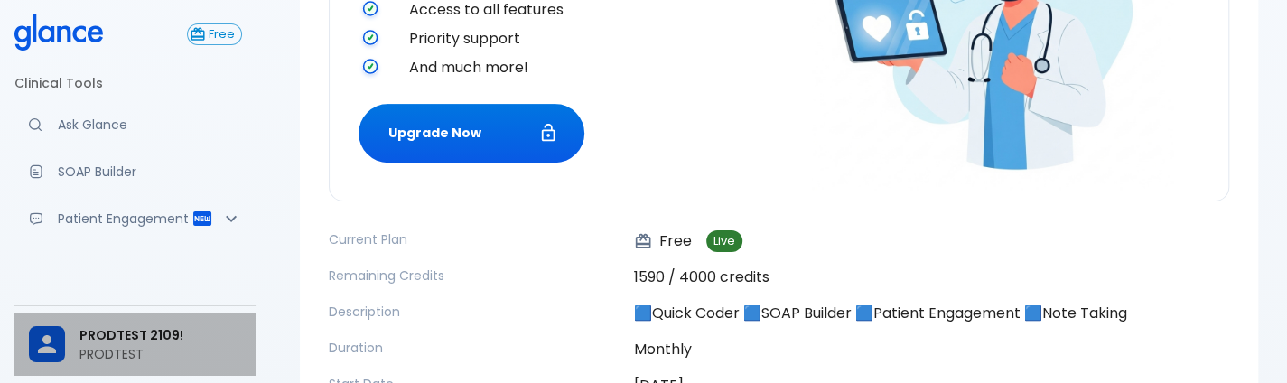
click at [72, 344] on div at bounding box center [54, 344] width 51 height 36
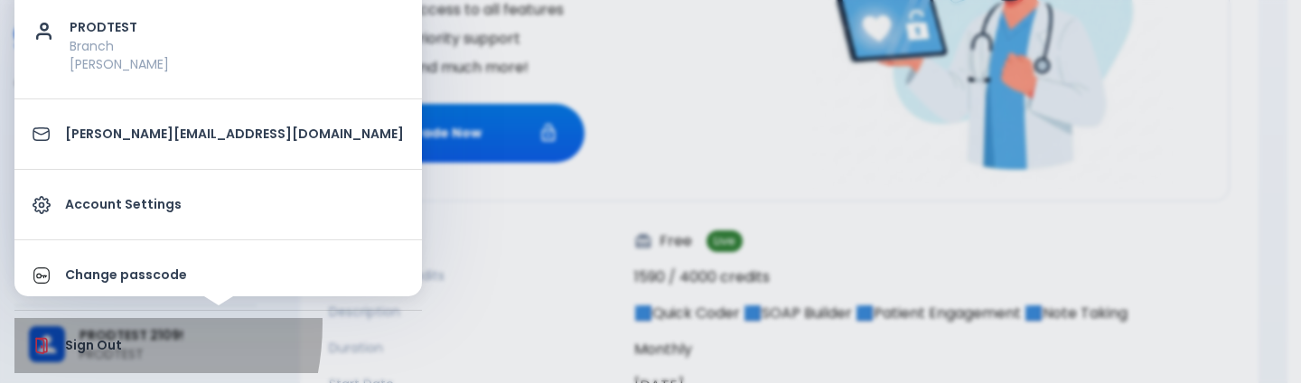
drag, startPoint x: 83, startPoint y: 342, endPoint x: 51, endPoint y: 323, distance: 37.3
click at [51, 323] on li "Sign Out" at bounding box center [217, 345] width 407 height 55
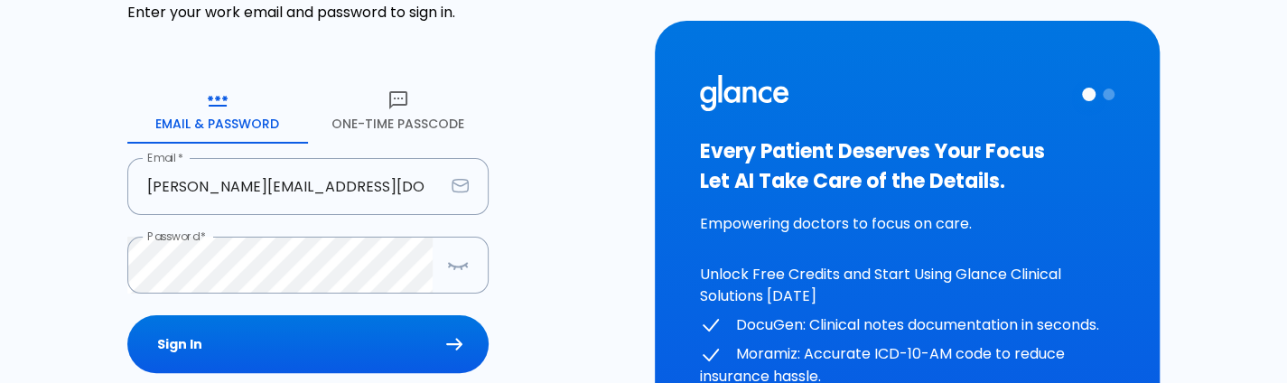
scroll to position [128, 0]
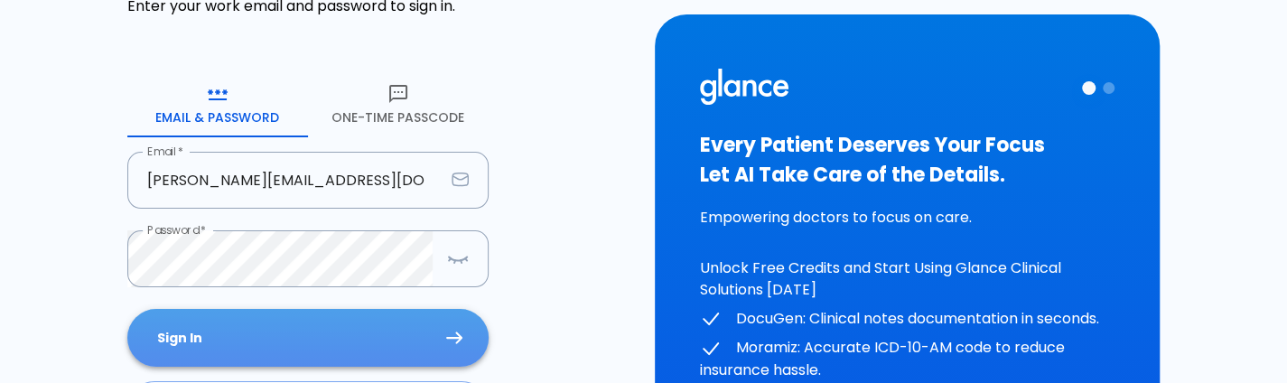
click at [302, 356] on button "Sign In" at bounding box center [307, 338] width 361 height 59
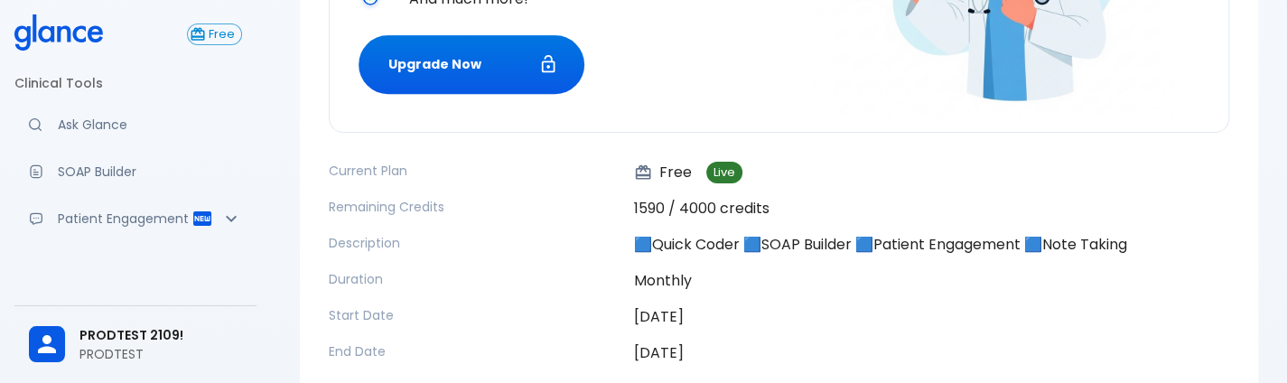
scroll to position [425, 0]
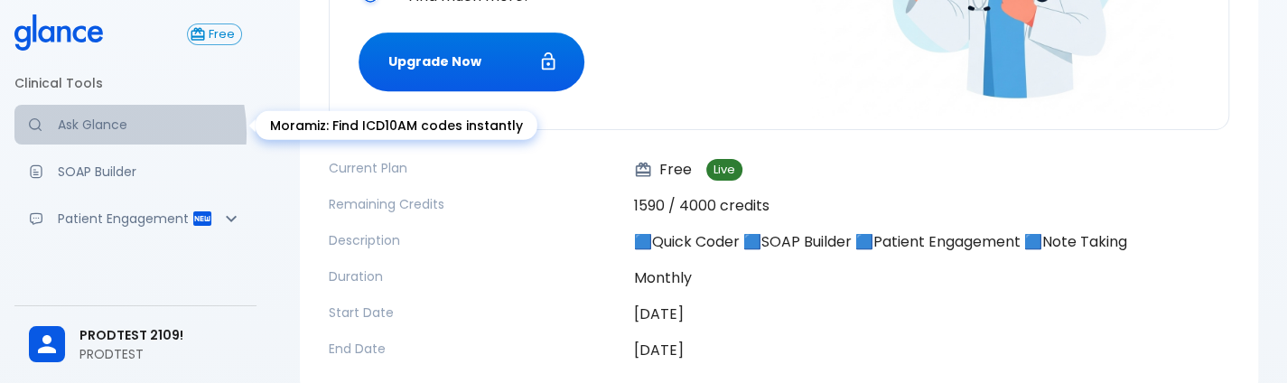
click at [77, 133] on p "Ask Glance" at bounding box center [150, 125] width 184 height 18
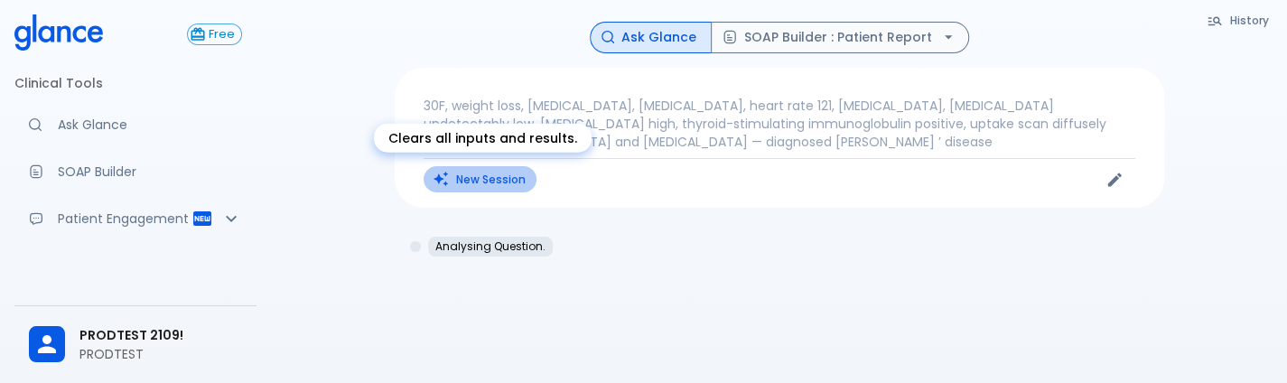
click at [458, 182] on button "New Session" at bounding box center [480, 179] width 113 height 26
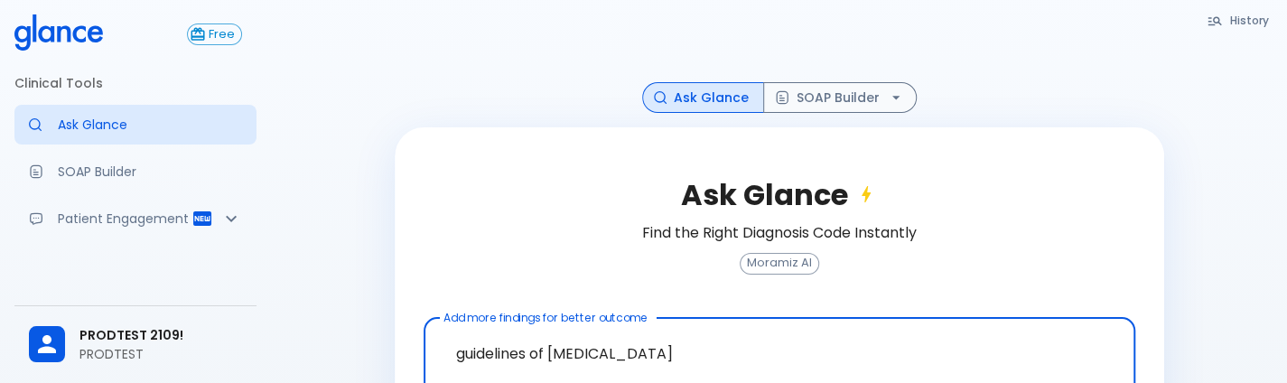
scroll to position [127, 0]
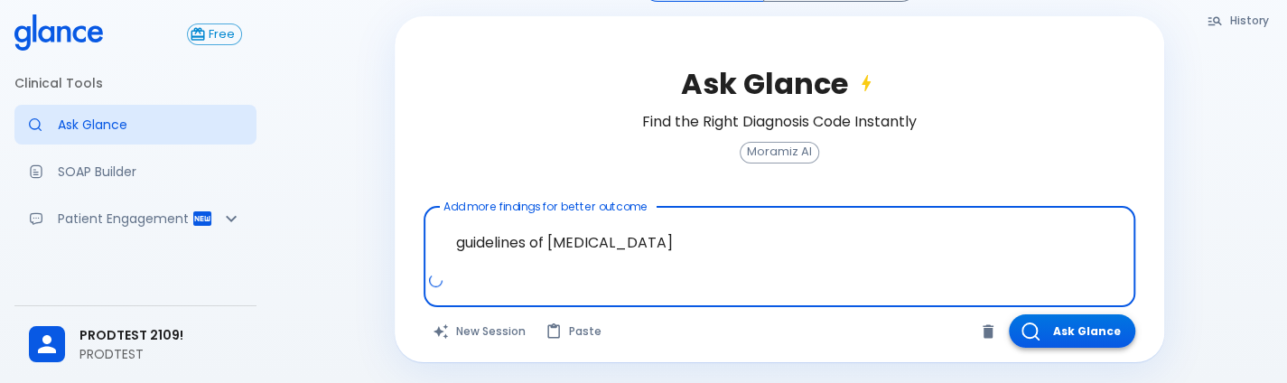
type textarea "guidelines of [MEDICAL_DATA]"
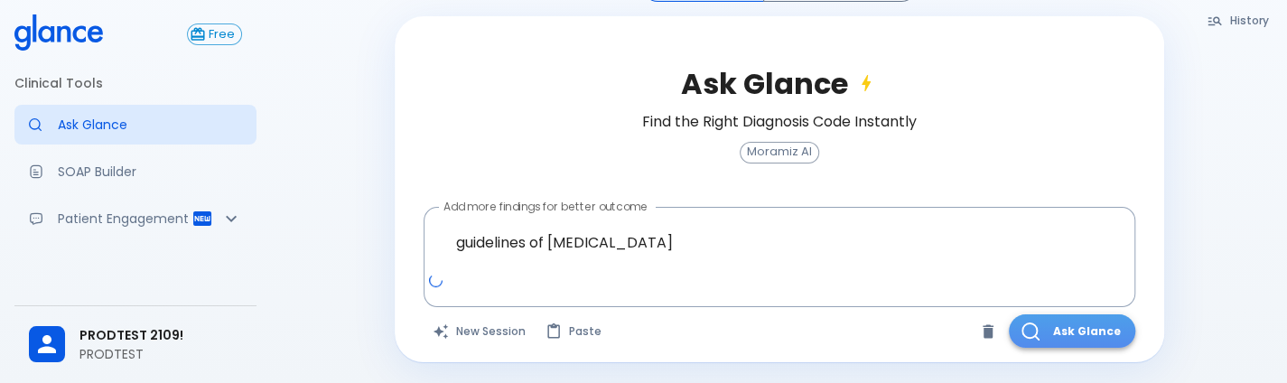
click at [1103, 341] on button "Ask Glance" at bounding box center [1072, 330] width 126 height 33
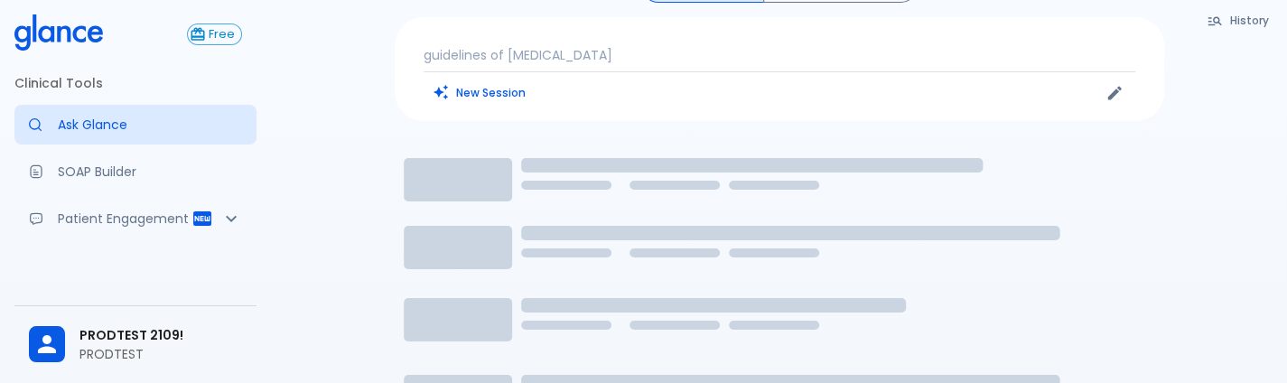
click at [1103, 341] on icon "Loading..." at bounding box center [780, 362] width 770 height 452
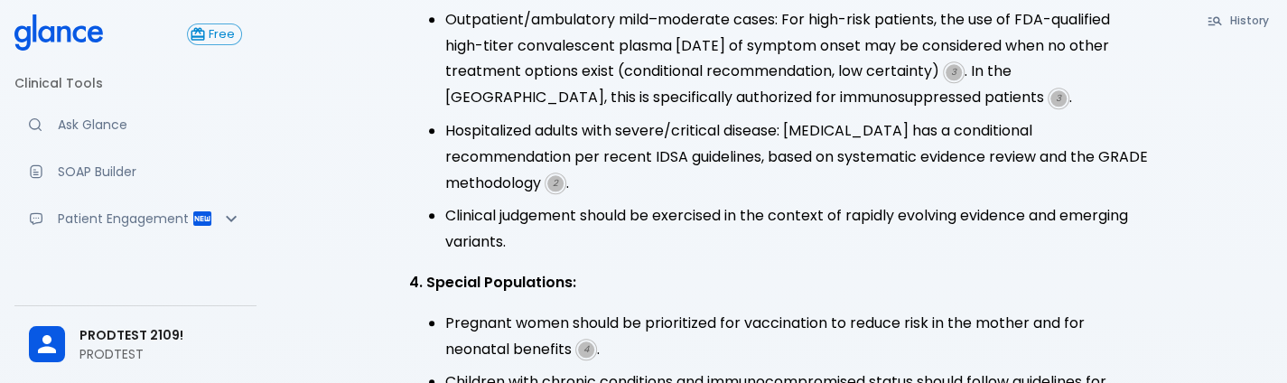
scroll to position [1046, 0]
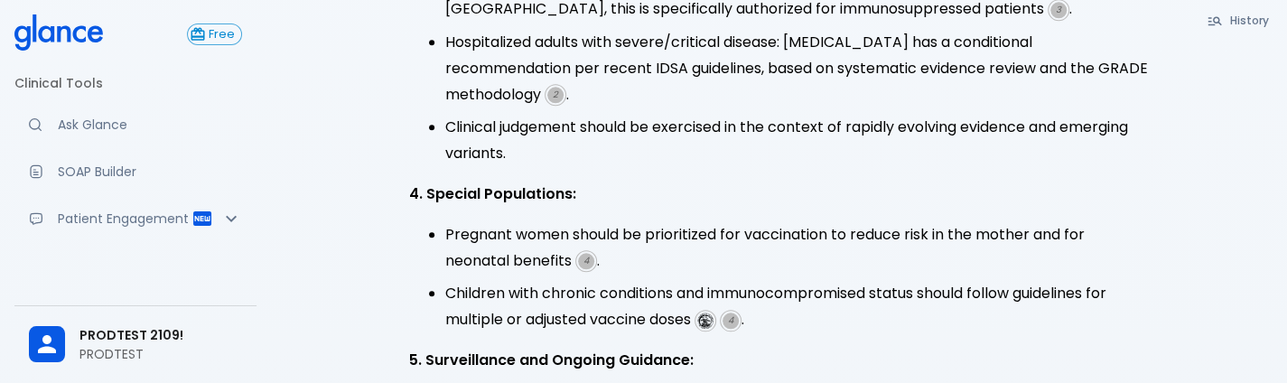
click at [583, 253] on span "4" at bounding box center [586, 261] width 16 height 16
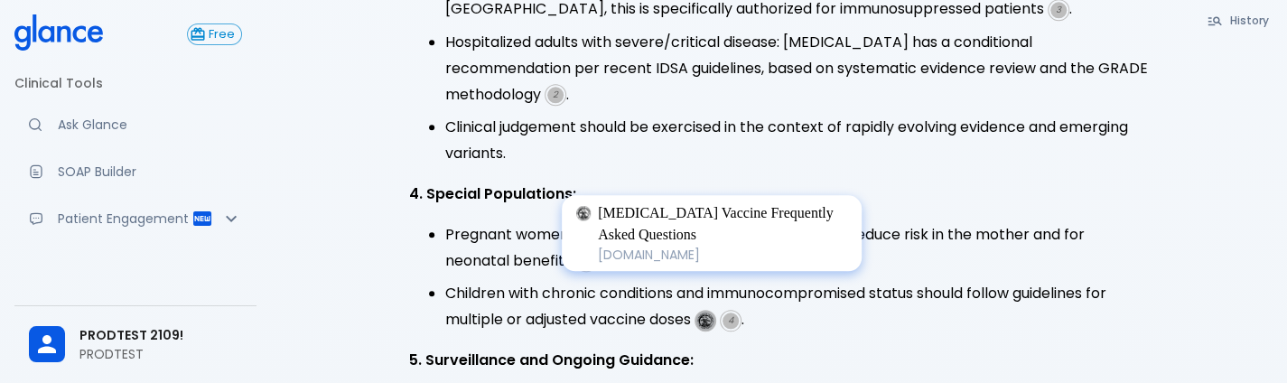
click at [714, 313] on img at bounding box center [705, 321] width 16 height 16
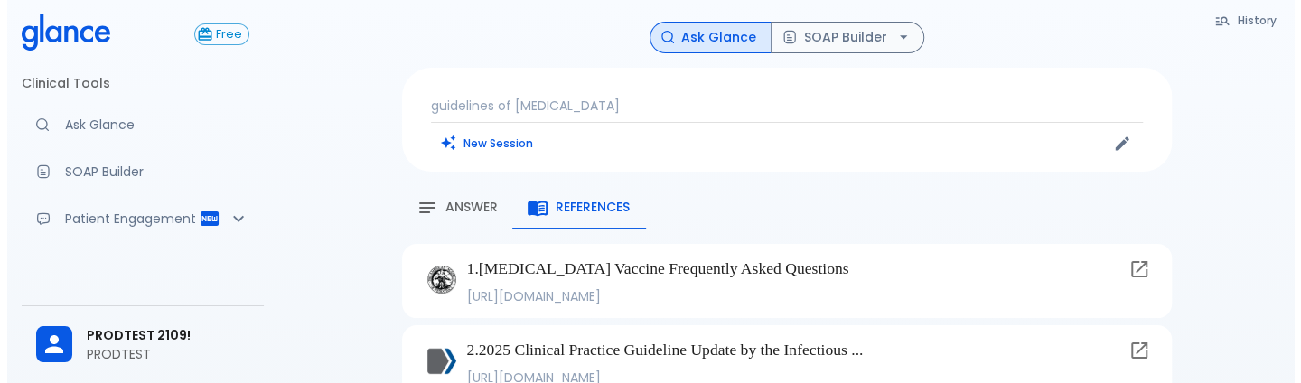
scroll to position [248, 0]
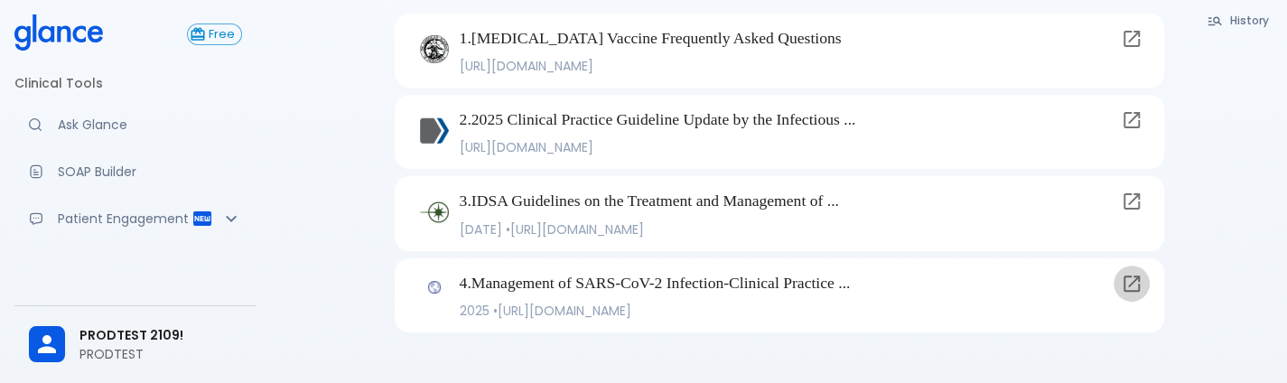
click at [1130, 291] on icon at bounding box center [1132, 284] width 16 height 16
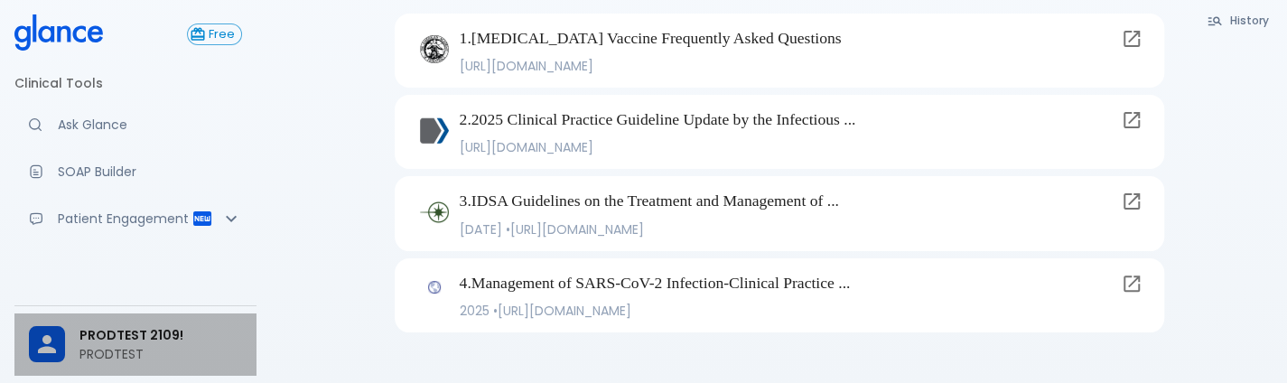
click at [186, 318] on div "PRODTEST 2109! PRODTEST" at bounding box center [135, 344] width 242 height 62
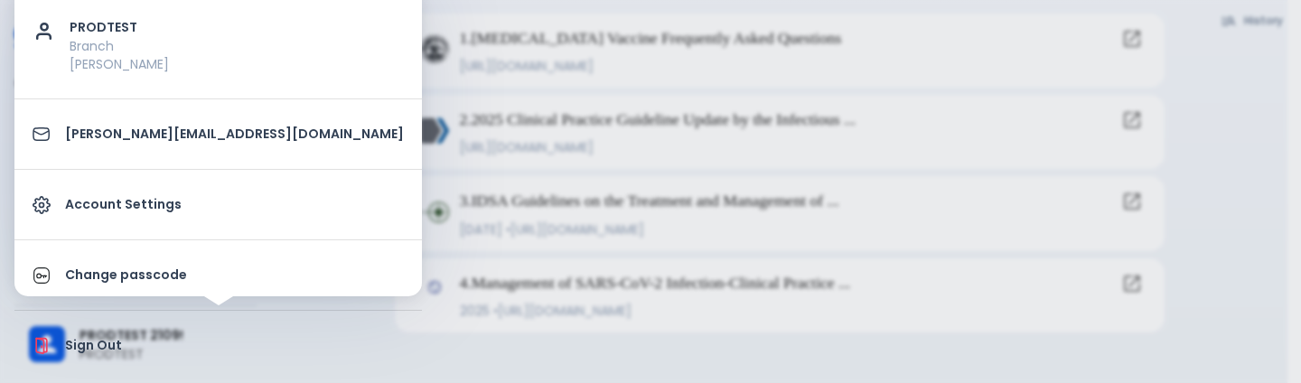
click at [103, 341] on p "Sign Out" at bounding box center [234, 345] width 339 height 19
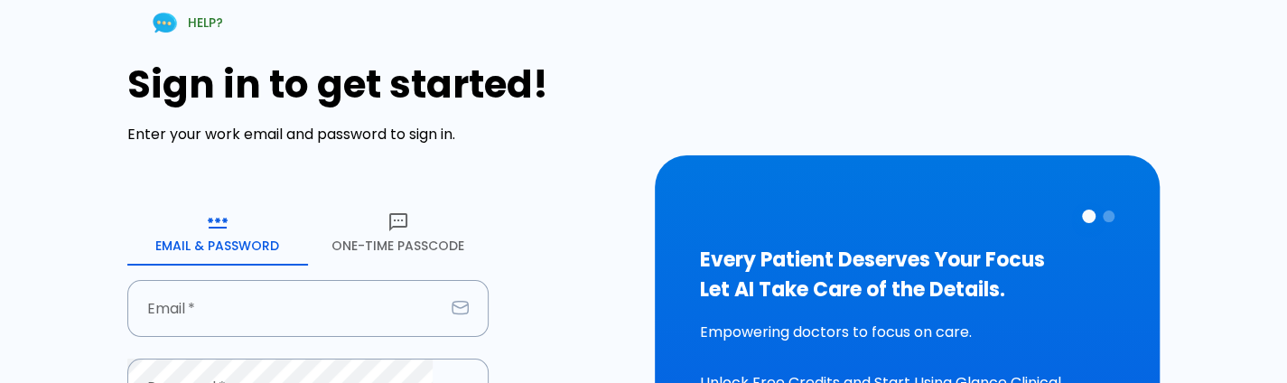
type input "[PERSON_NAME][EMAIL_ADDRESS][DOMAIN_NAME]"
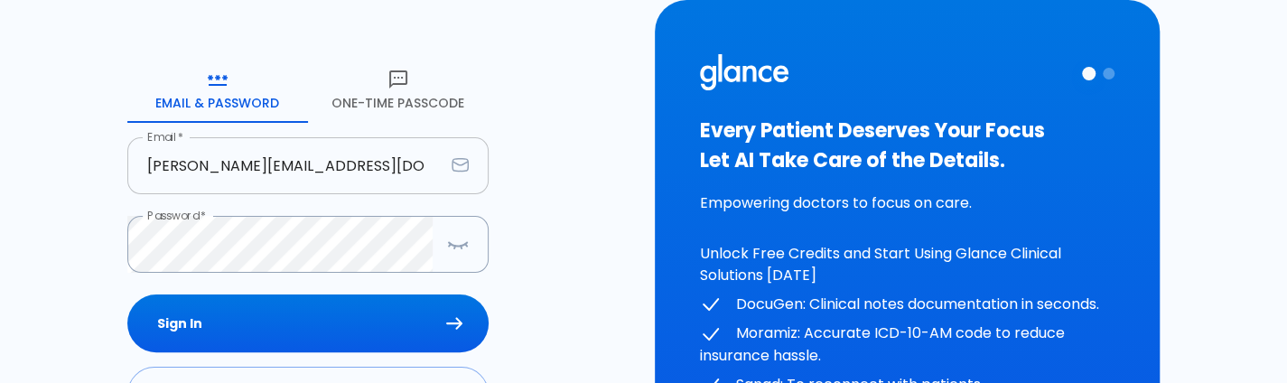
scroll to position [145, 0]
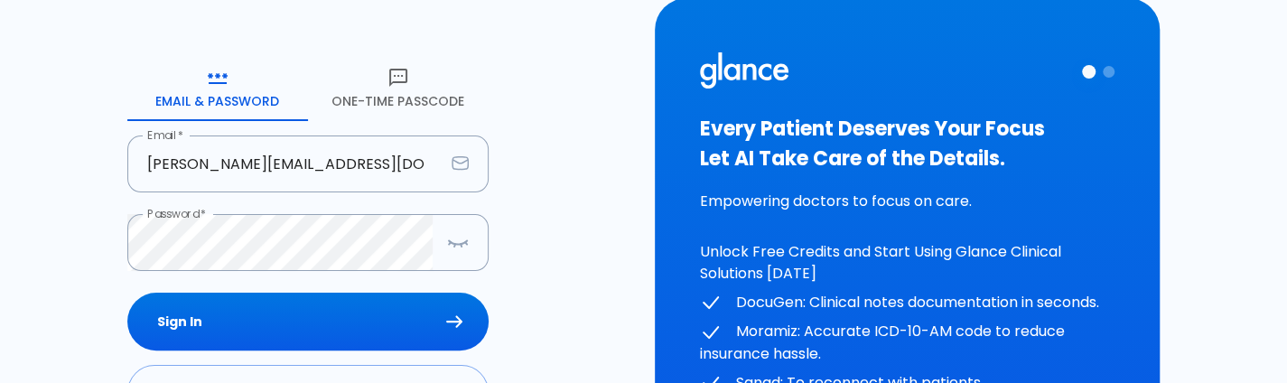
click at [405, 103] on button "One-Time Passcode" at bounding box center [398, 88] width 181 height 65
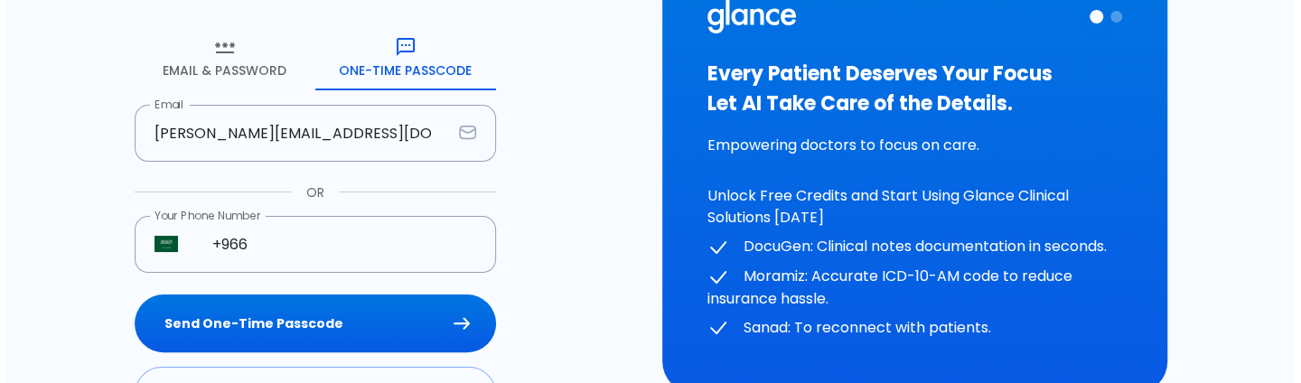
scroll to position [177, 0]
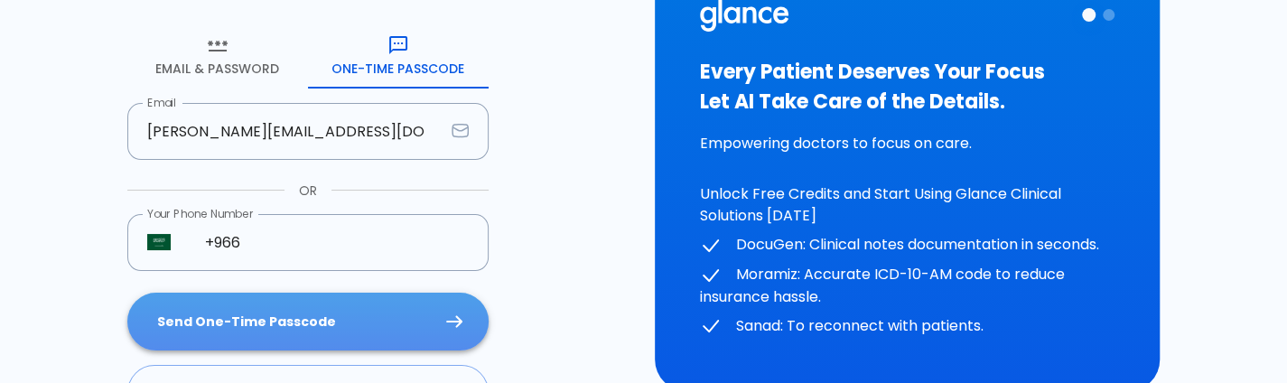
click at [302, 332] on button "Send One-Time Passcode" at bounding box center [307, 322] width 361 height 59
